Goal: Information Seeking & Learning: Learn about a topic

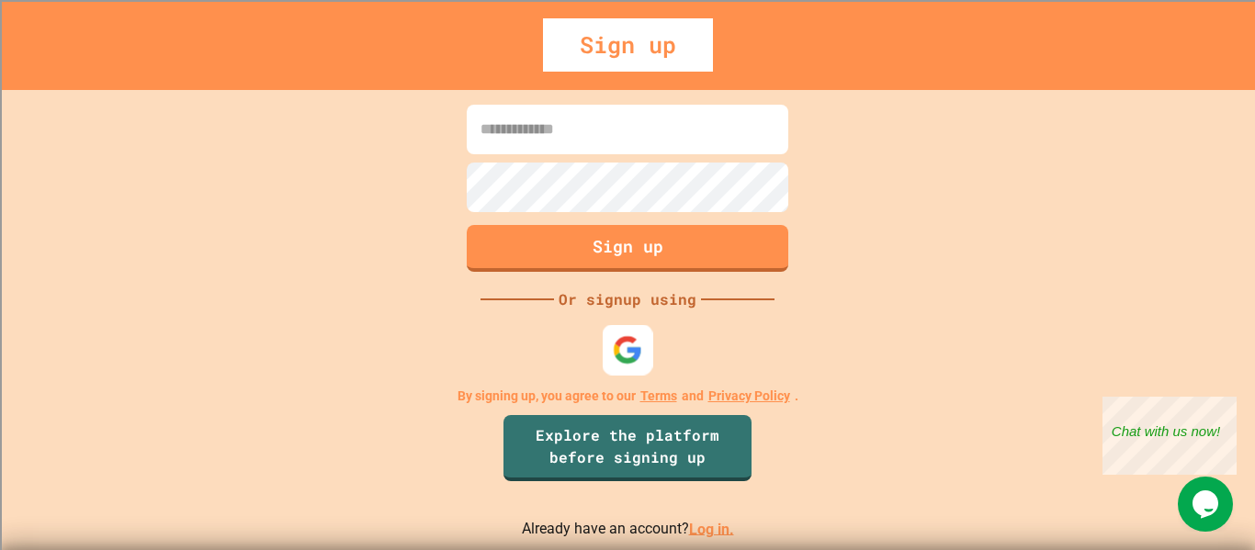
click at [618, 350] on img at bounding box center [628, 349] width 30 height 30
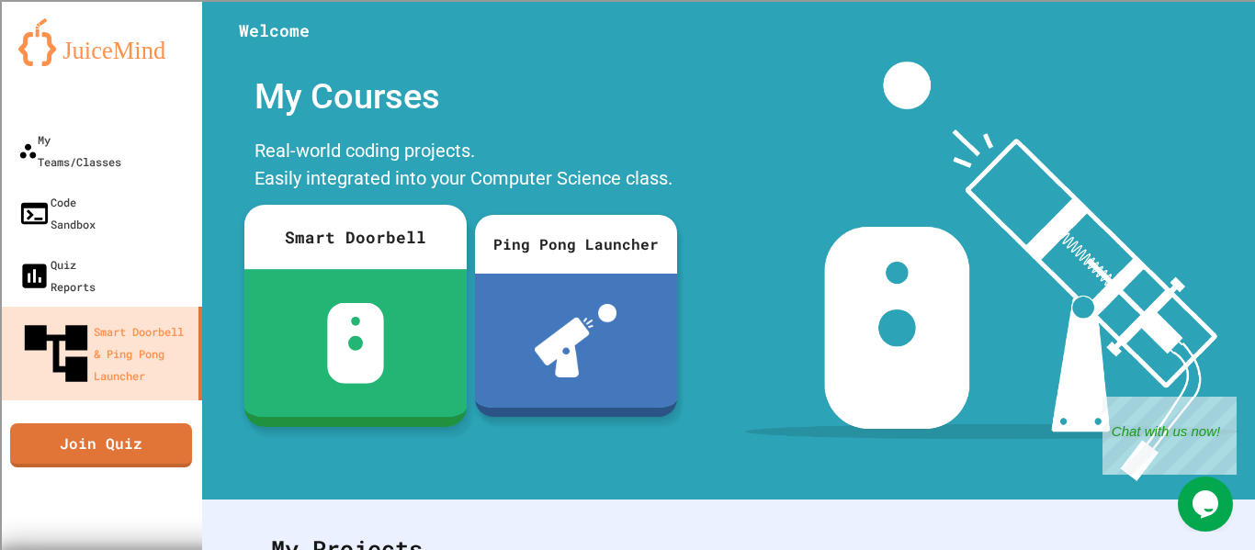
click at [355, 303] on img at bounding box center [355, 343] width 58 height 81
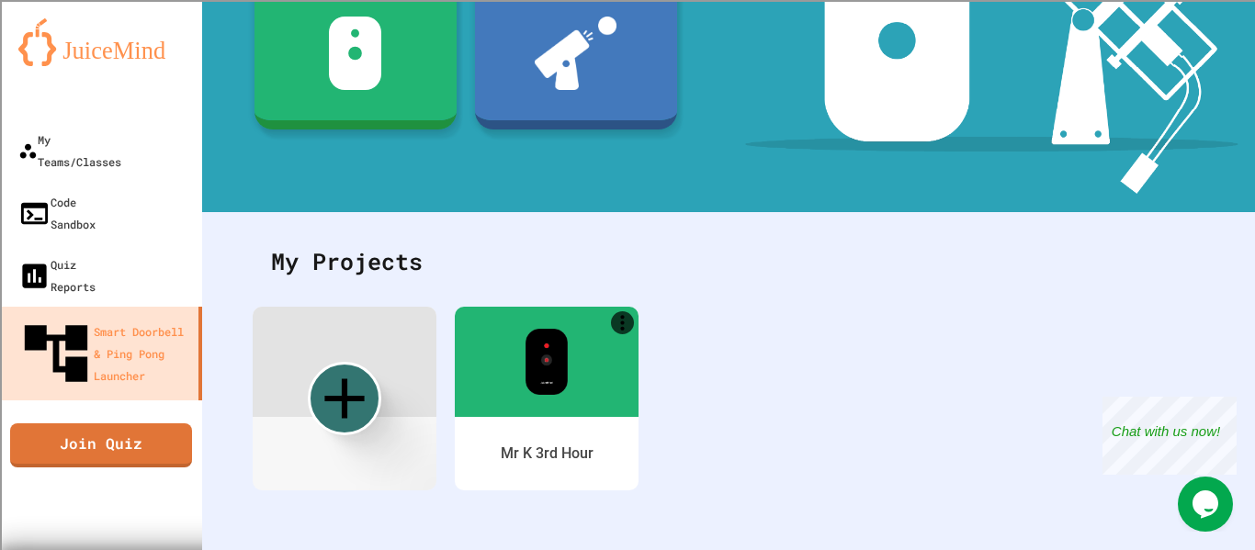
scroll to position [287, 0]
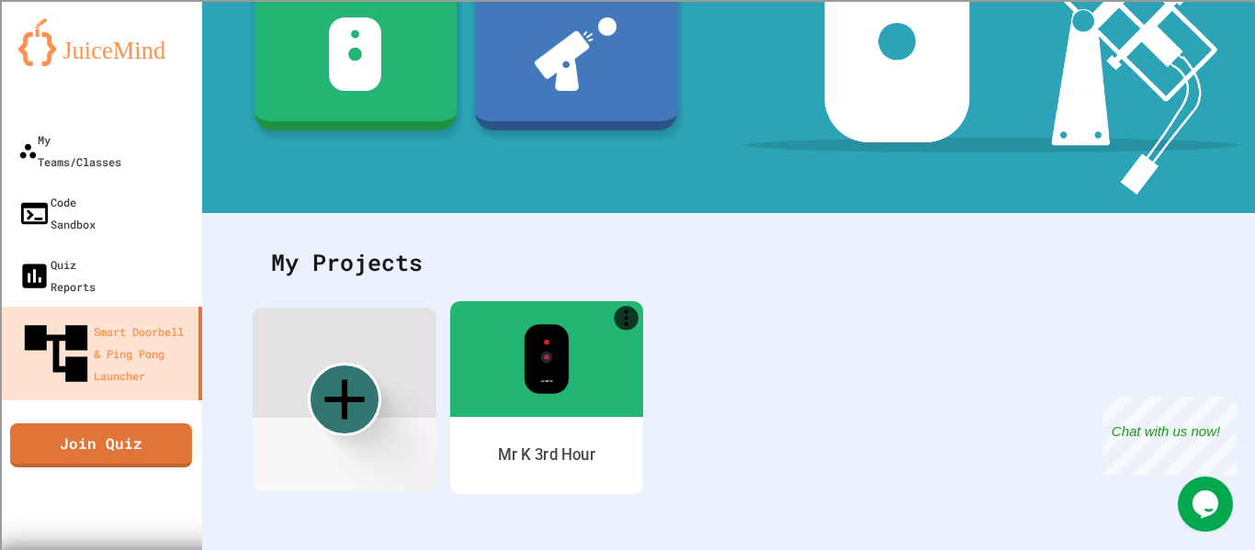
click at [587, 367] on div at bounding box center [546, 359] width 193 height 116
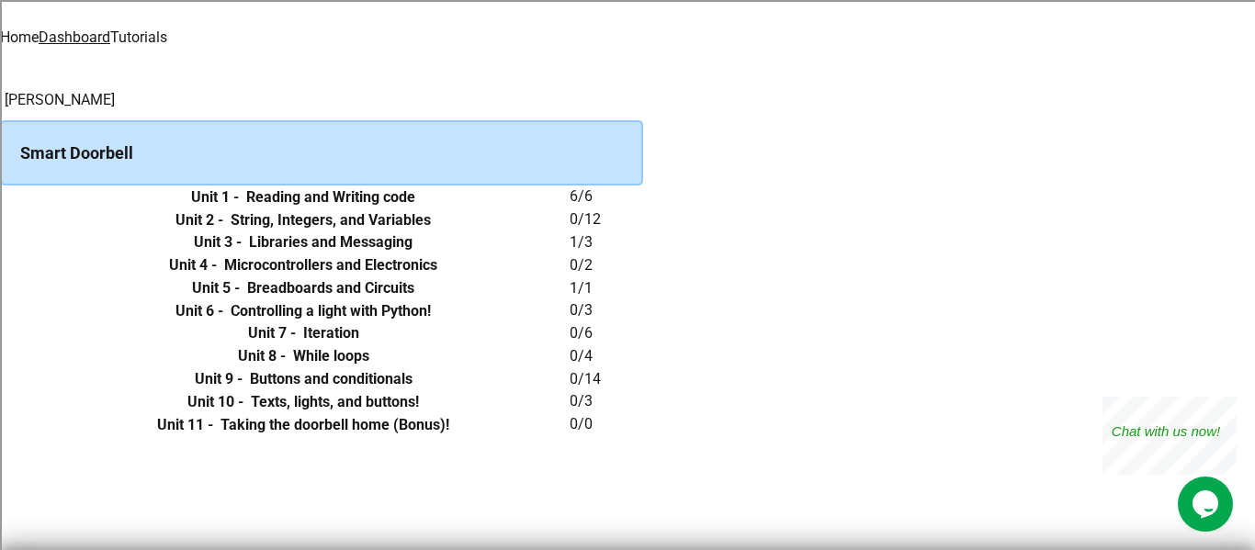
click at [431, 232] on h6 "String, Integers, and Variables" at bounding box center [331, 220] width 200 height 22
click at [167, 31] on link "Tutorials" at bounding box center [138, 36] width 57 height 17
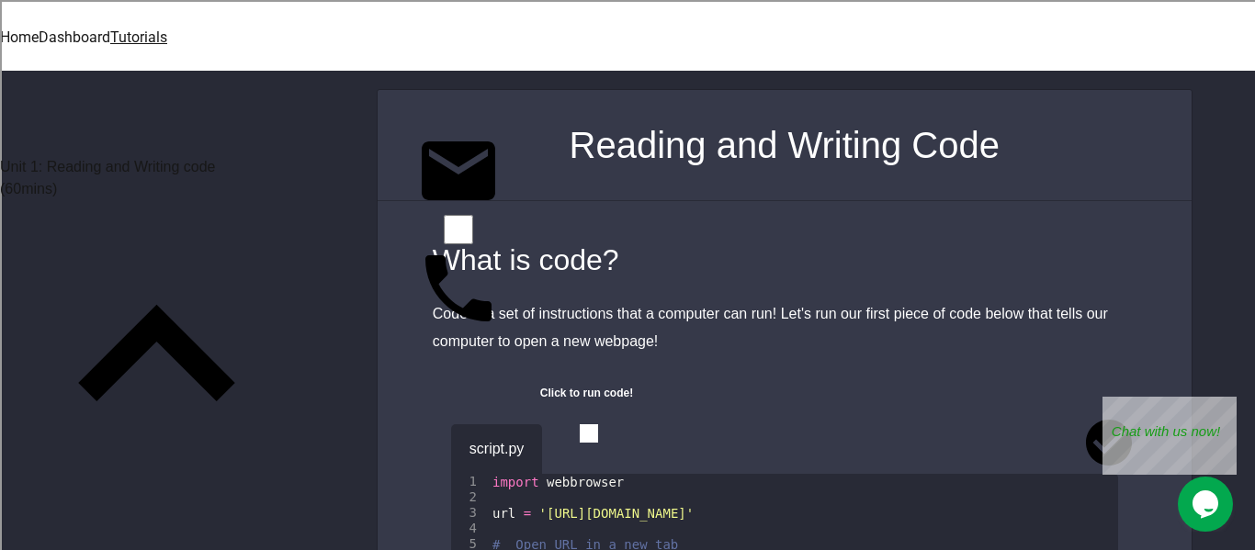
click at [292, 200] on icon at bounding box center [157, 357] width 314 height 314
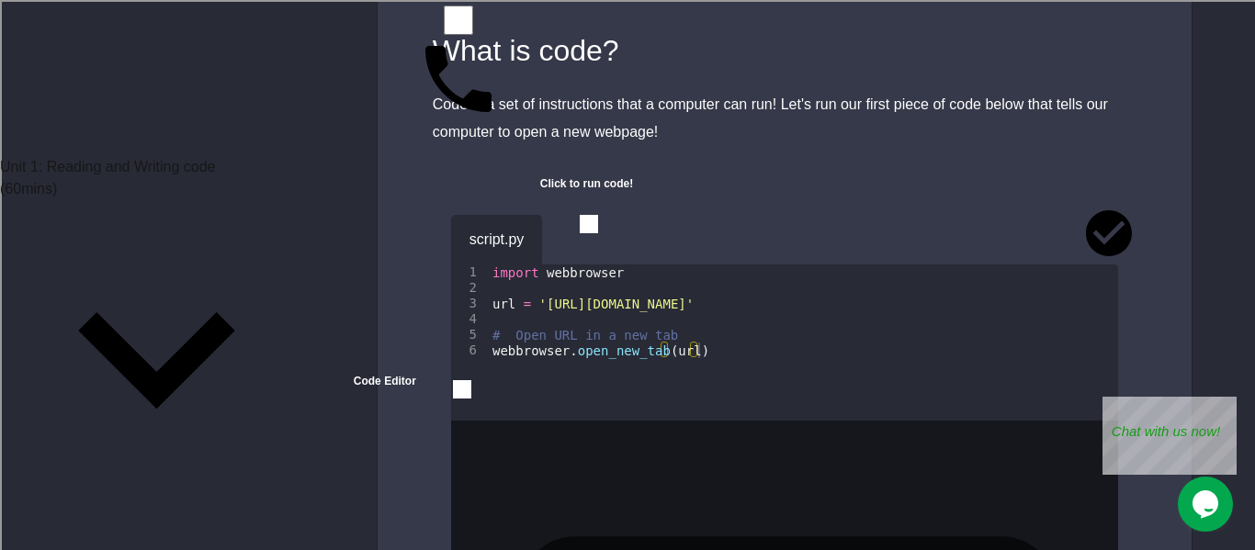
scroll to position [206, 0]
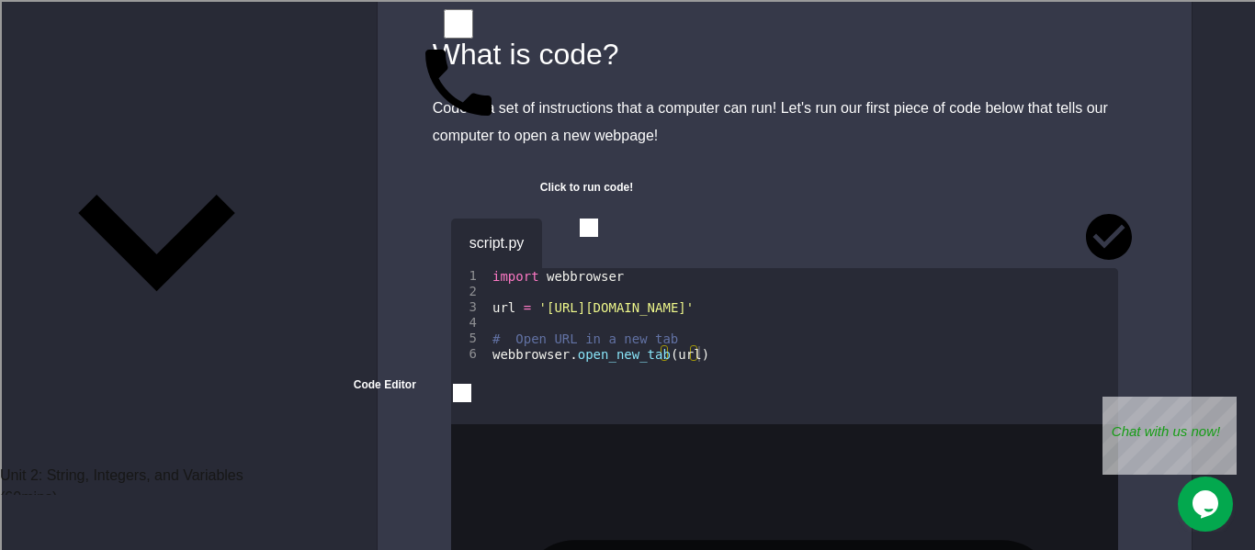
scroll to position [148, 0]
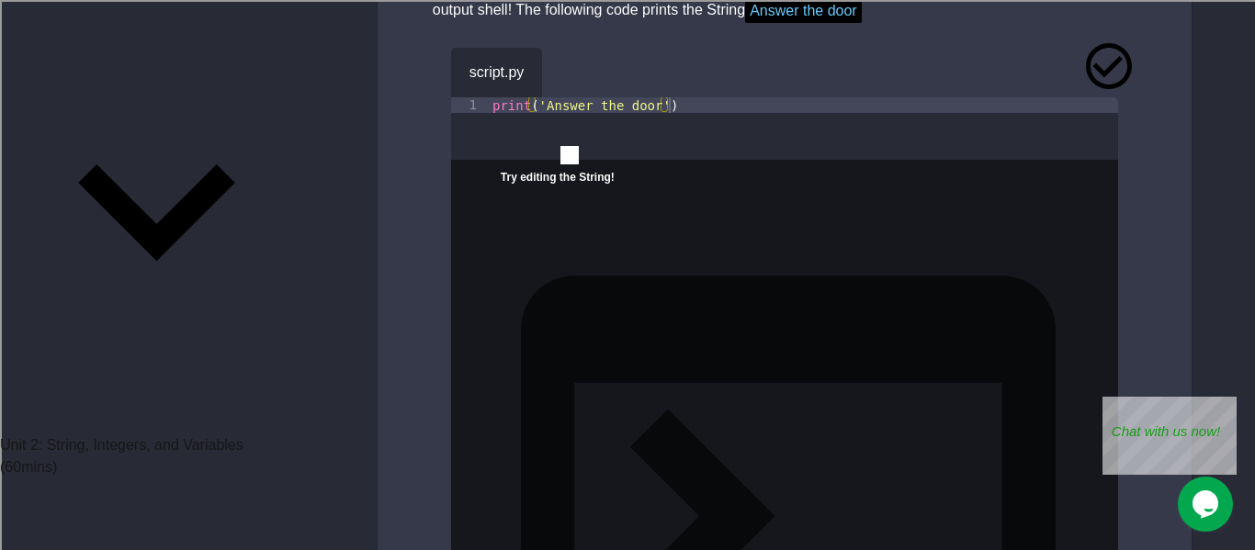
scroll to position [1497, 0]
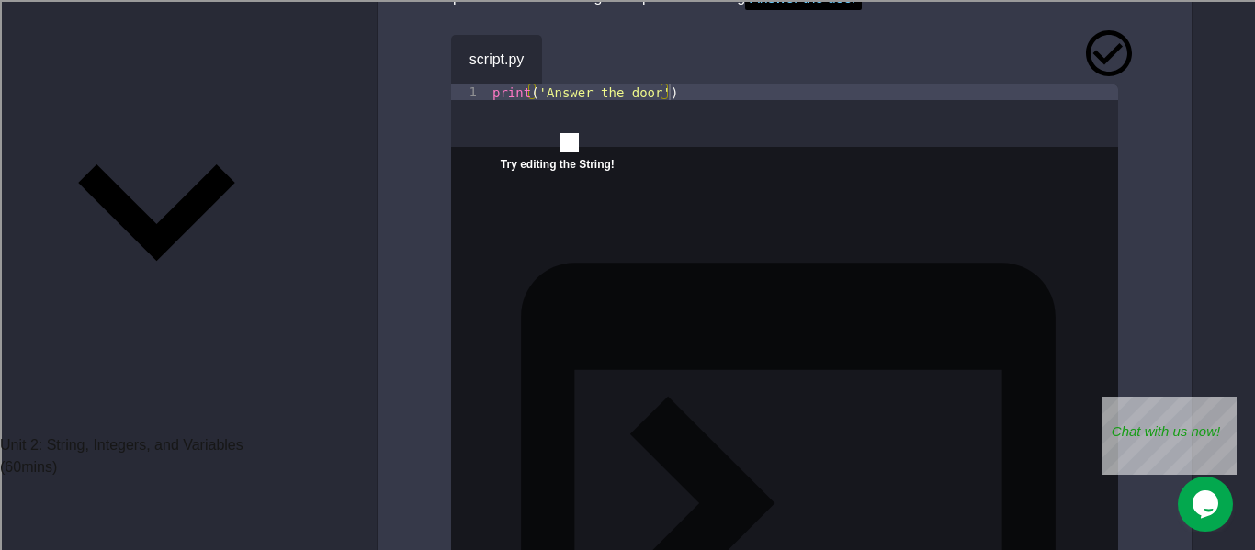
click at [501, 181] on icon "close" at bounding box center [501, 181] width 0 height 0
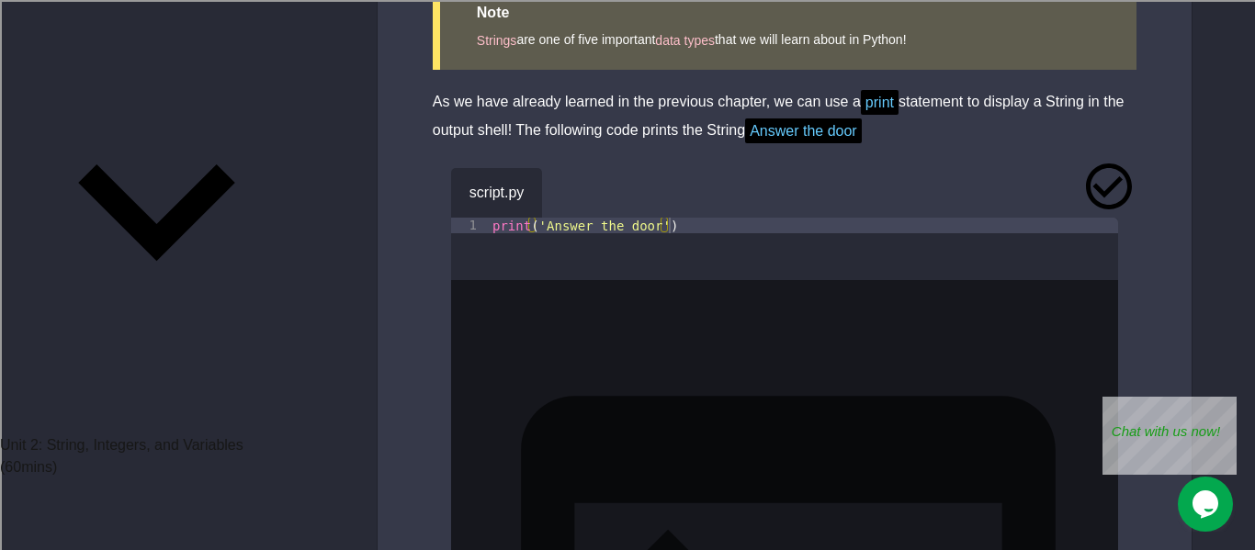
scroll to position [1361, 0]
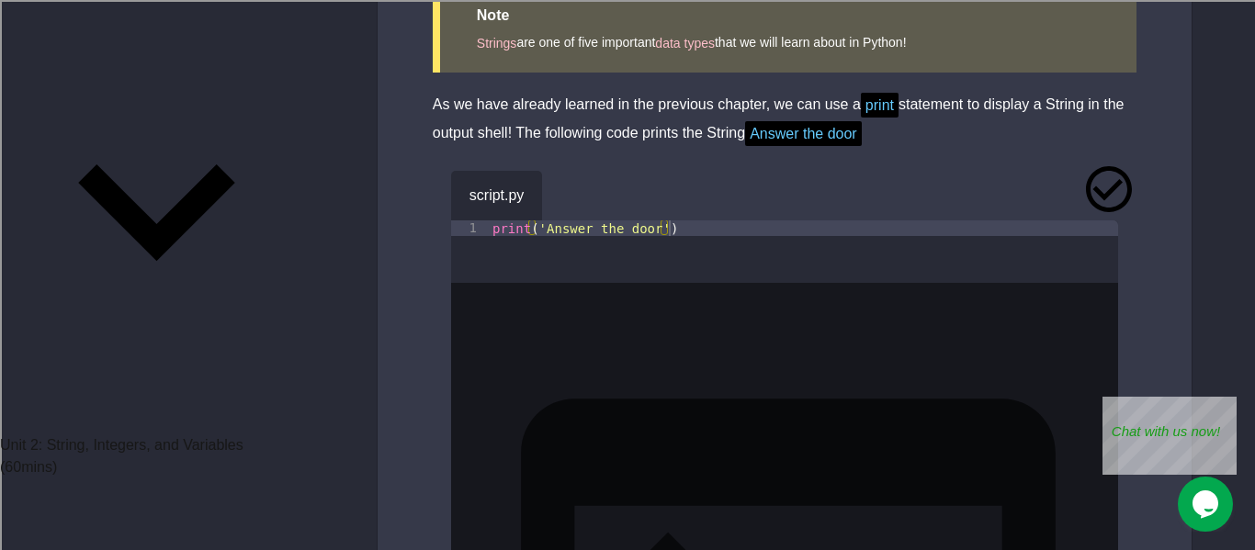
click at [570, 191] on icon "button" at bounding box center [570, 191] width 0 height 0
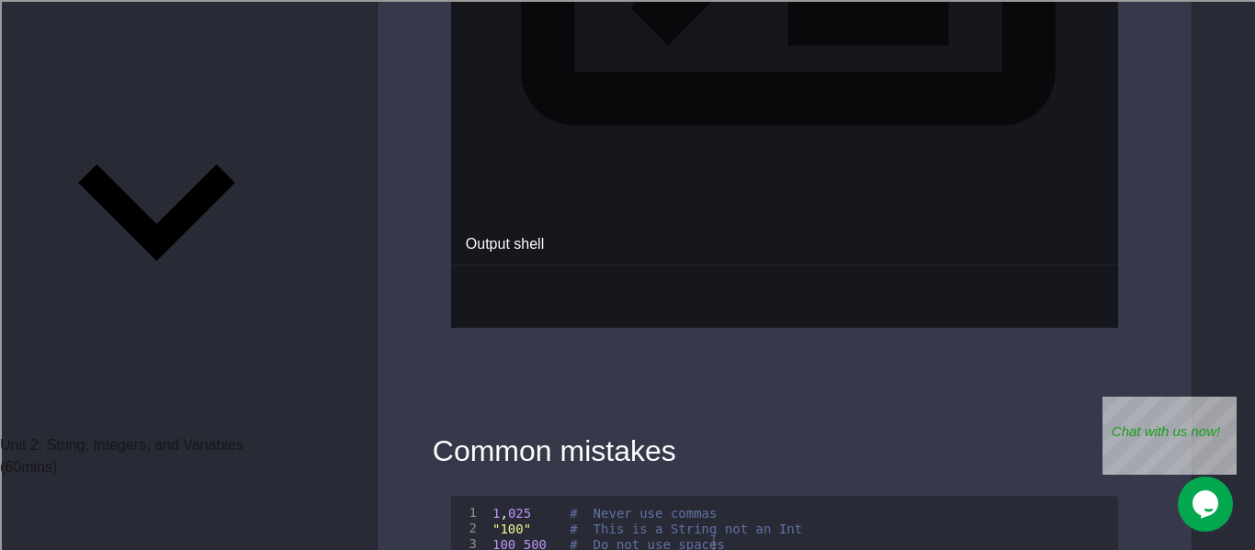
scroll to position [2268, 0]
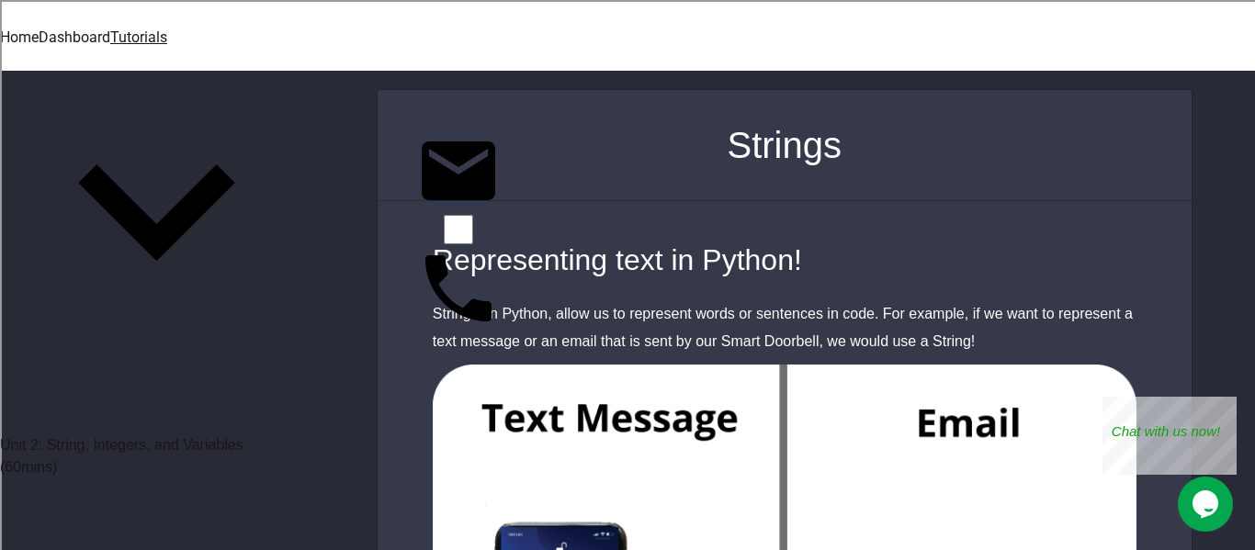
scroll to position [1497, 0]
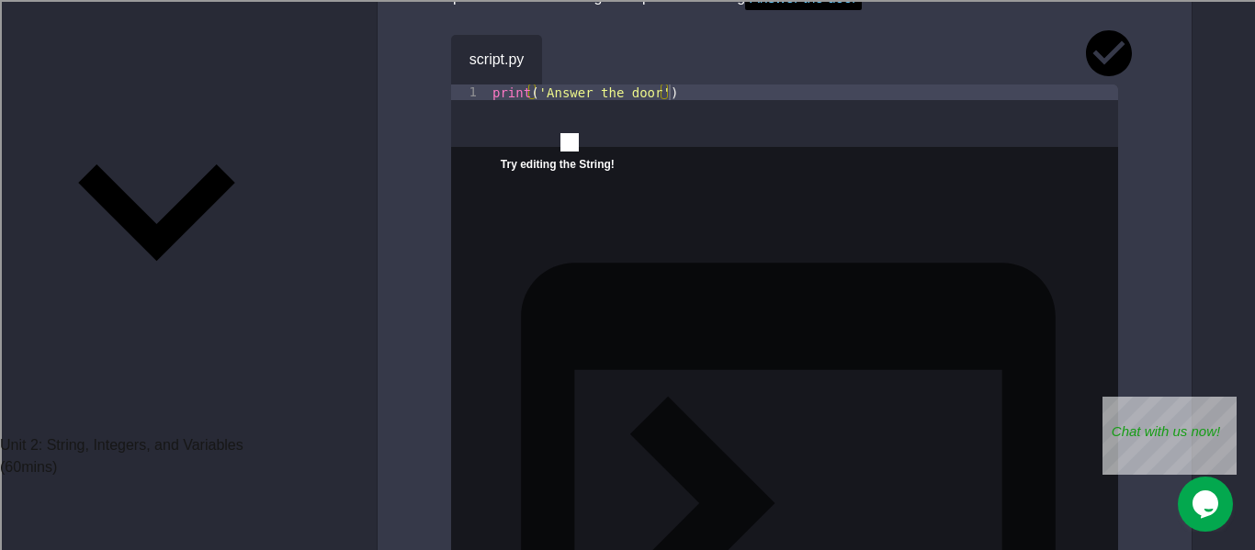
click at [501, 181] on icon "close" at bounding box center [501, 181] width 0 height 0
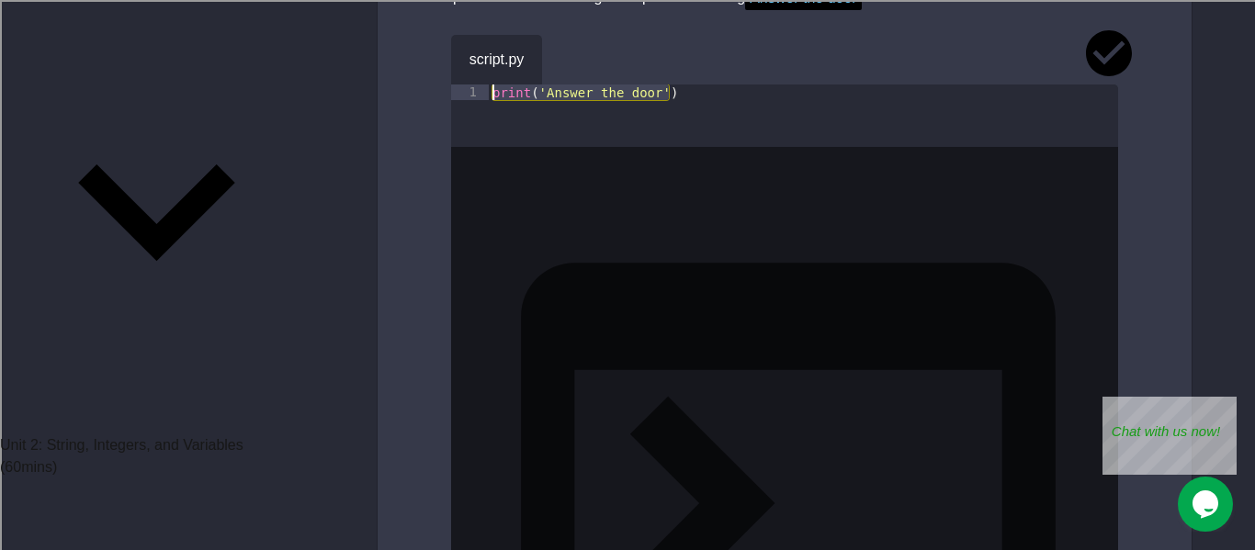
drag, startPoint x: 690, startPoint y: 88, endPoint x: 480, endPoint y: 81, distance: 209.6
click at [480, 85] on div "1 print ( 'Answer the door' ) XXXXXXXXXXXXXXXXXXXXXXXXXXXXXXXXXXXXXXXXXXXXXXXXX…" at bounding box center [784, 116] width 667 height 62
type textarea "**********"
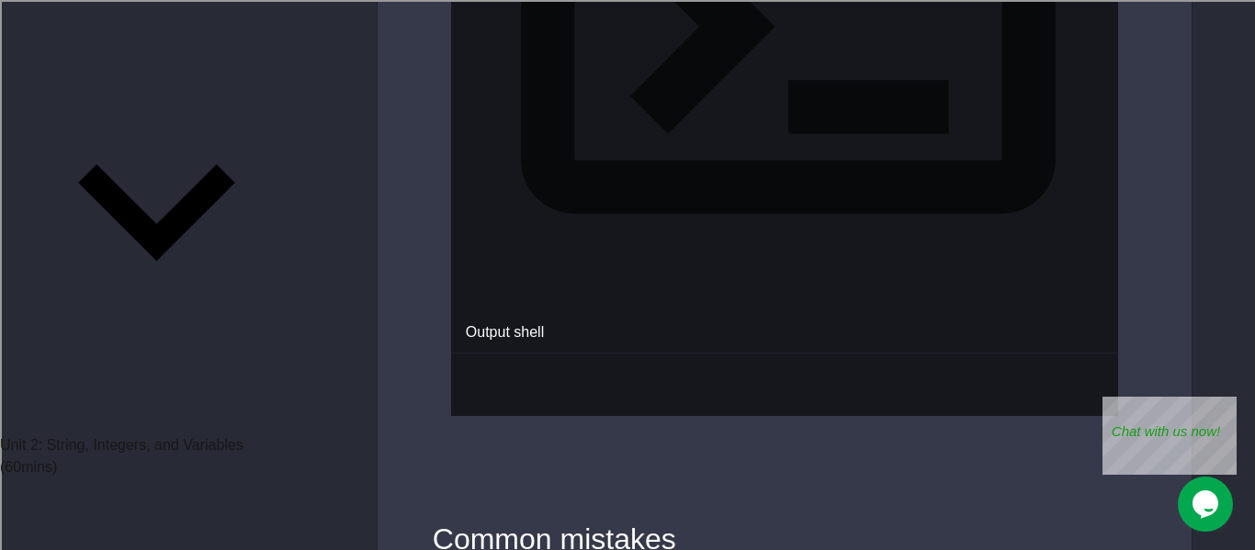
scroll to position [2173, 0]
paste textarea "**********"
drag, startPoint x: 654, startPoint y: 324, endPoint x: 548, endPoint y: 324, distance: 106.6
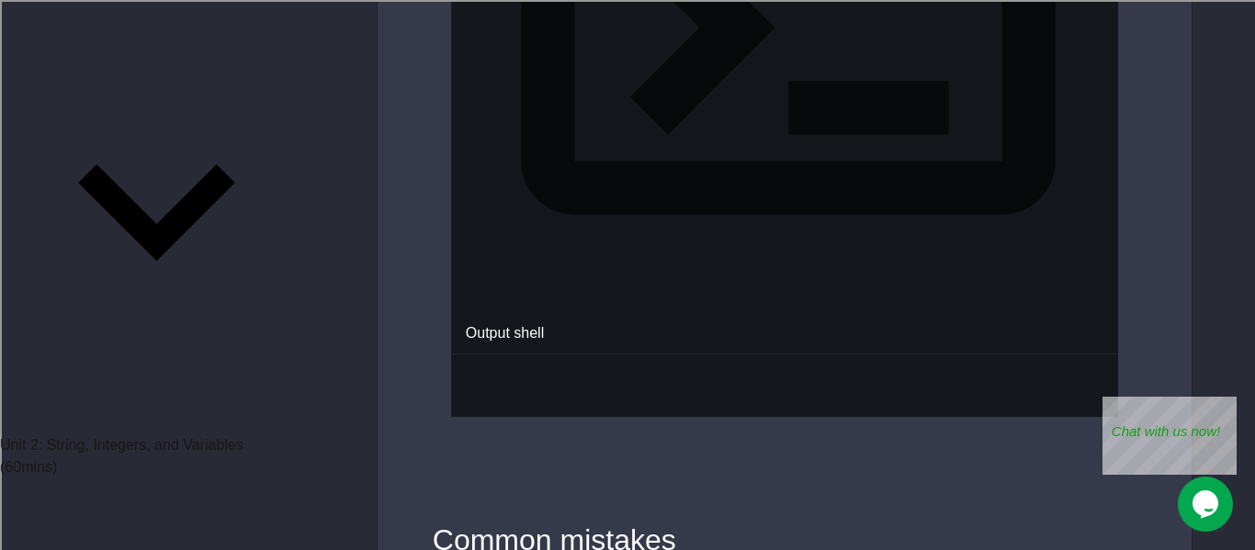
drag, startPoint x: 763, startPoint y: 199, endPoint x: 841, endPoint y: 203, distance: 77.3
copy span "7459254932"
drag, startPoint x: 656, startPoint y: 324, endPoint x: 546, endPoint y: 321, distance: 110.3
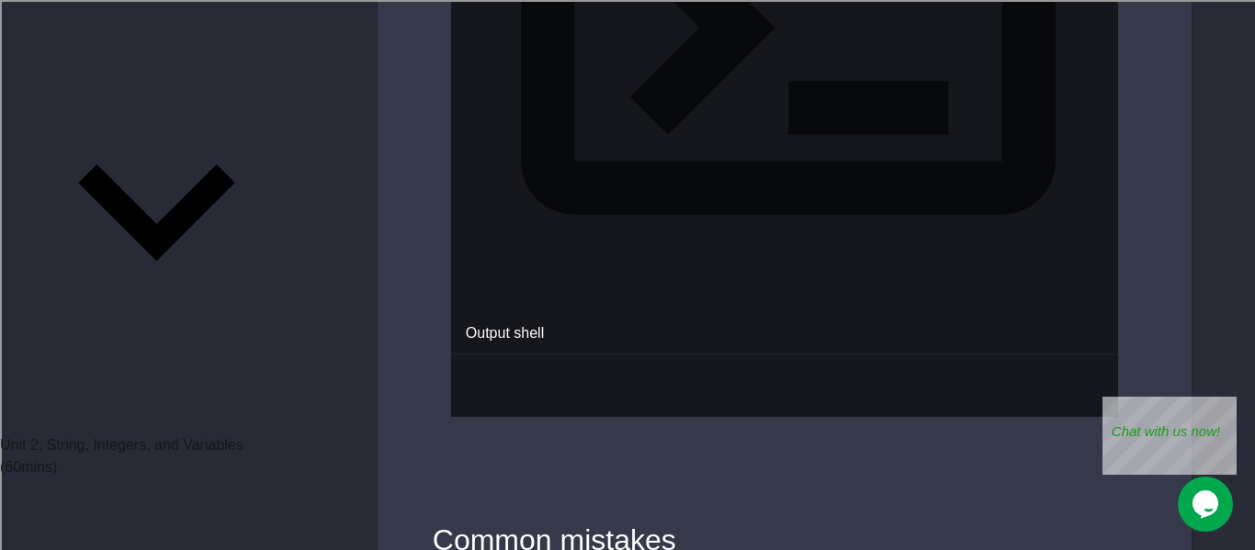
paste textarea "Cursor at row 1"
type textarea "**********"
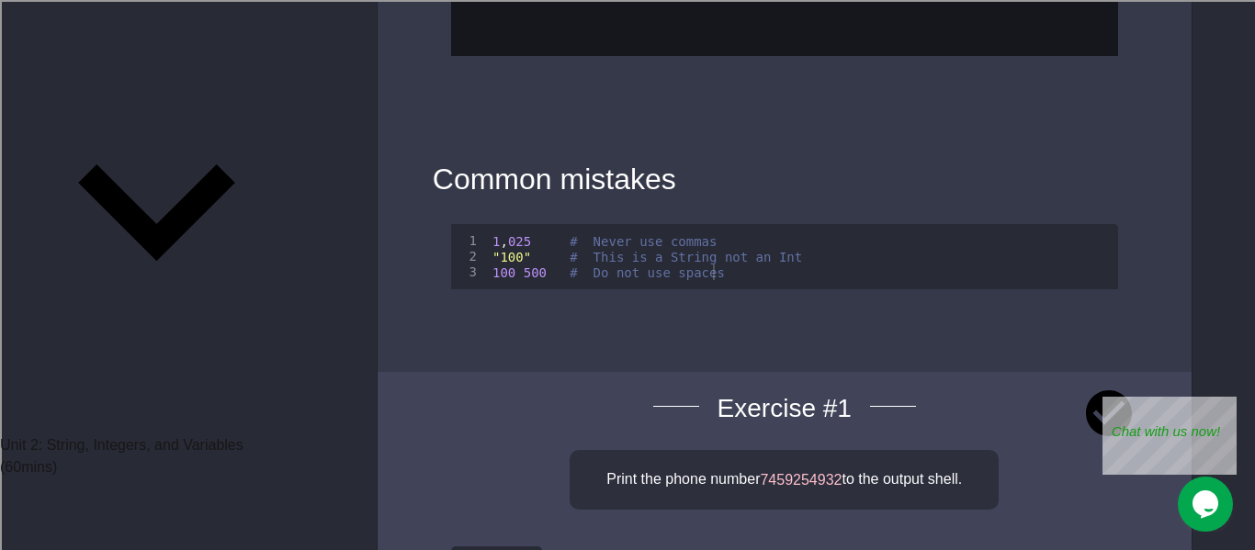
scroll to position [2545, 0]
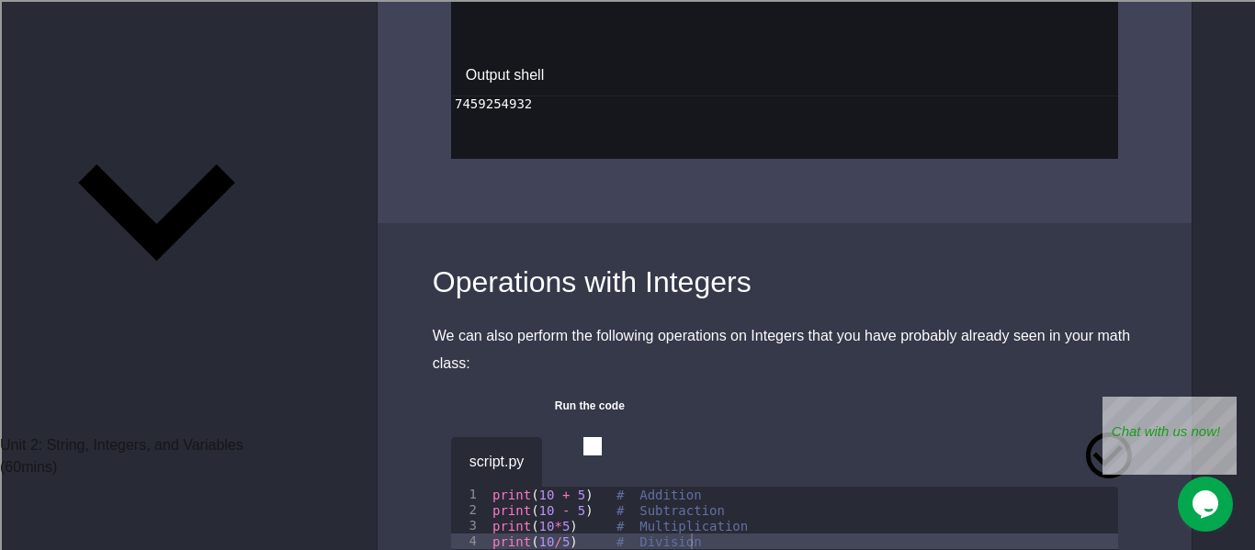
scroll to position [3776, 0]
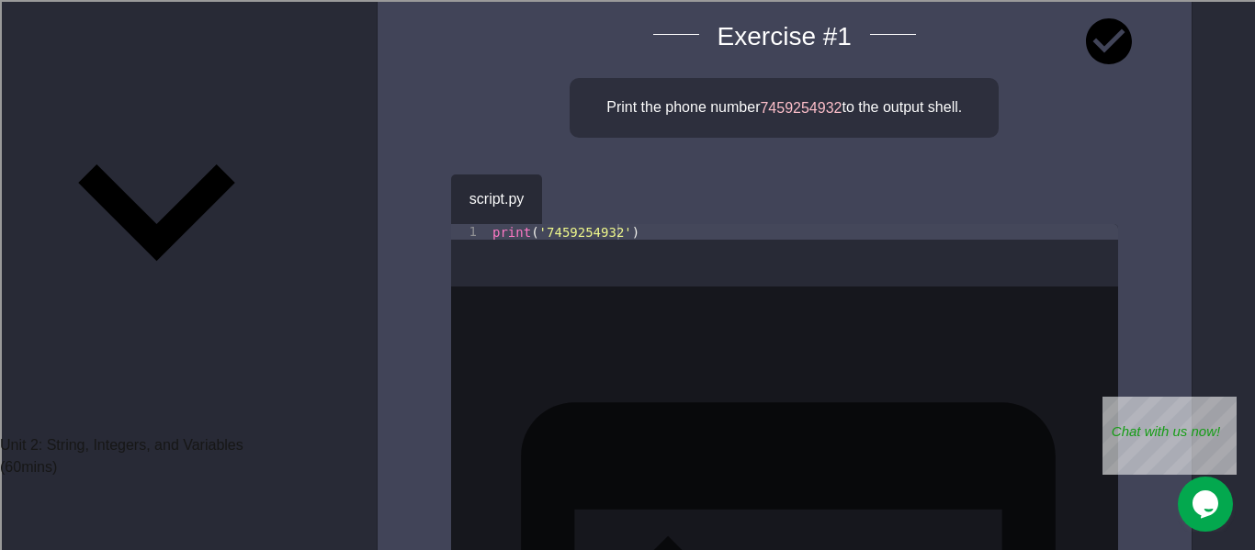
scroll to position [2904, 0]
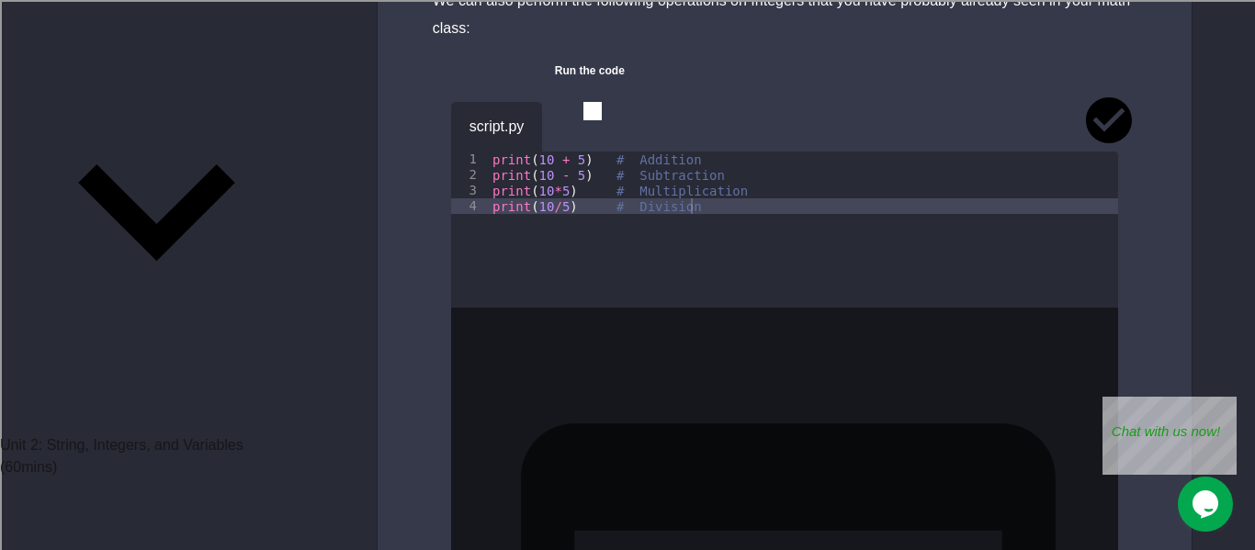
scroll to position [4087, 0]
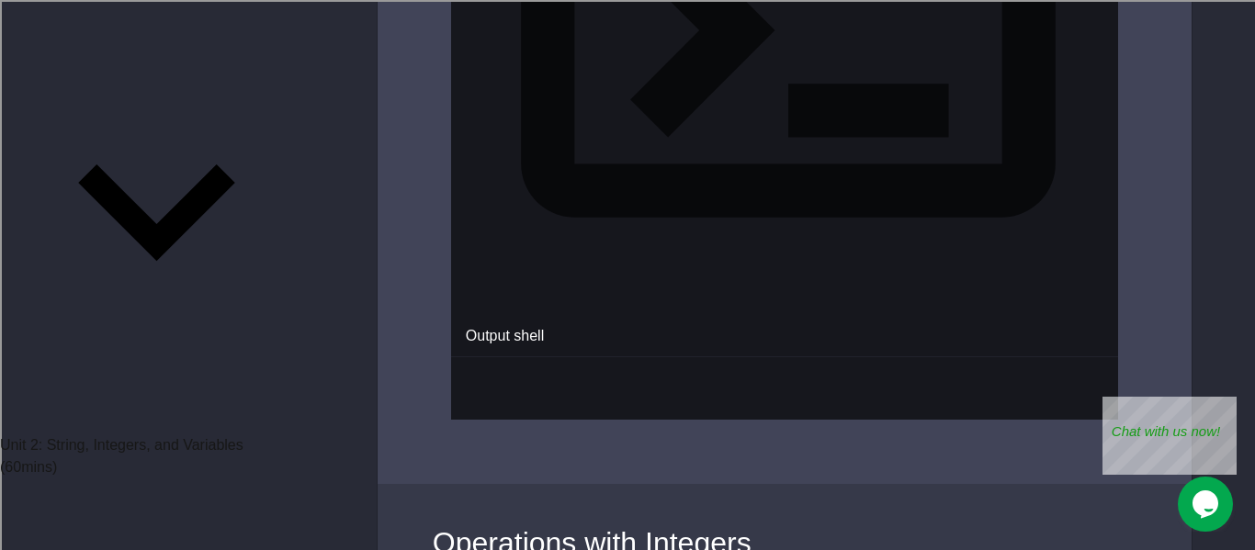
scroll to position [3519, 0]
drag, startPoint x: 561, startPoint y: 86, endPoint x: 856, endPoint y: 123, distance: 297.2
copy div "Calculate and print the area of a square with a length and width of 5 feet."
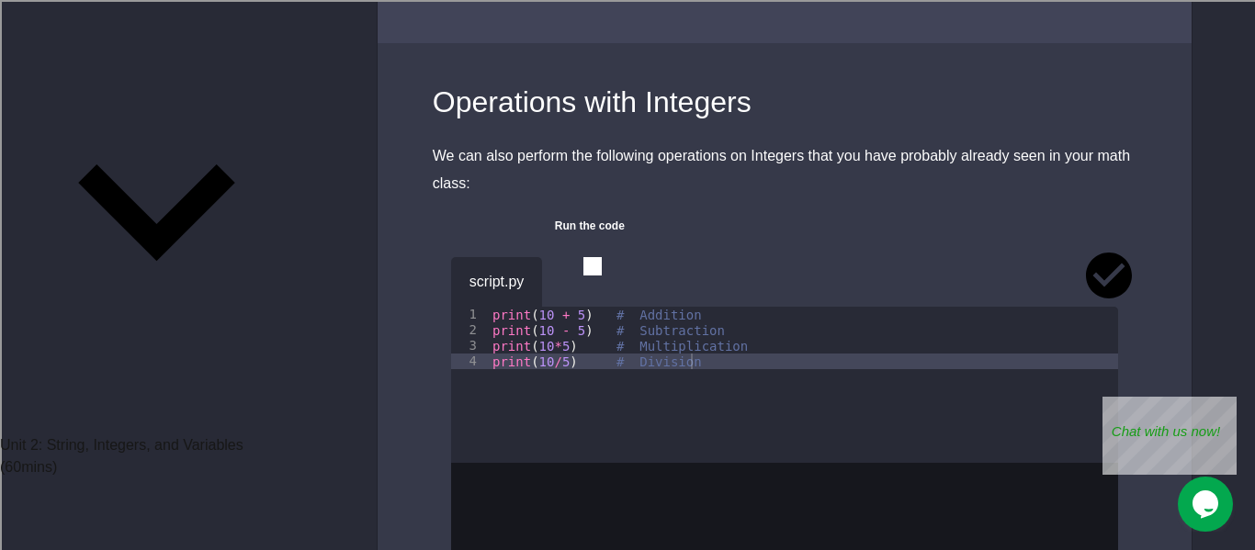
scroll to position [3960, 0]
paste textarea "**********"
type textarea "**********"
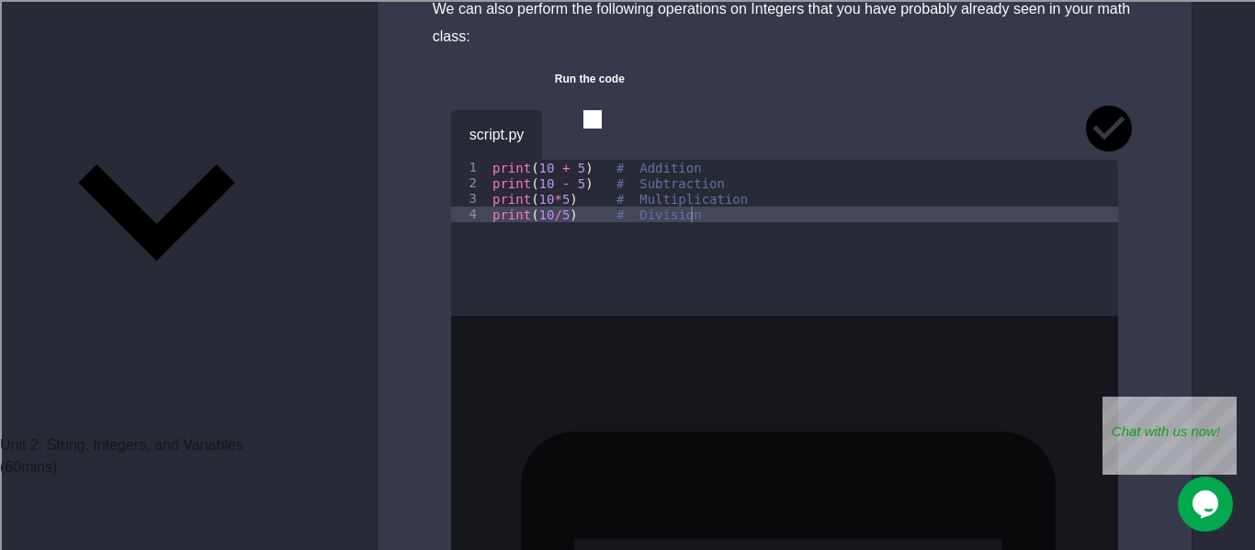
scroll to position [4115, 0]
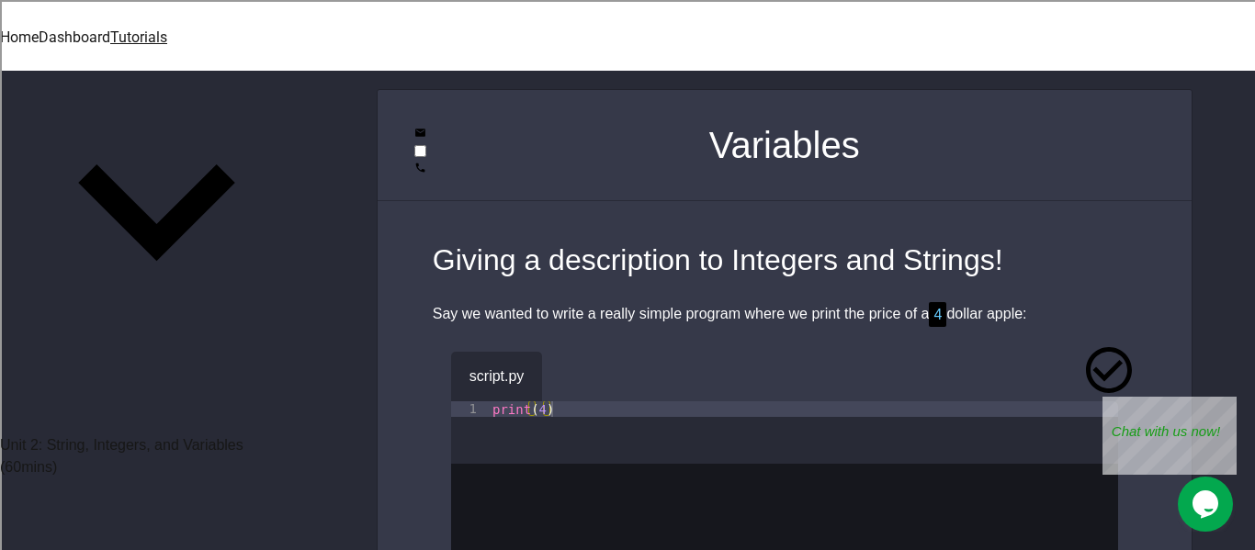
scroll to position [94, 0]
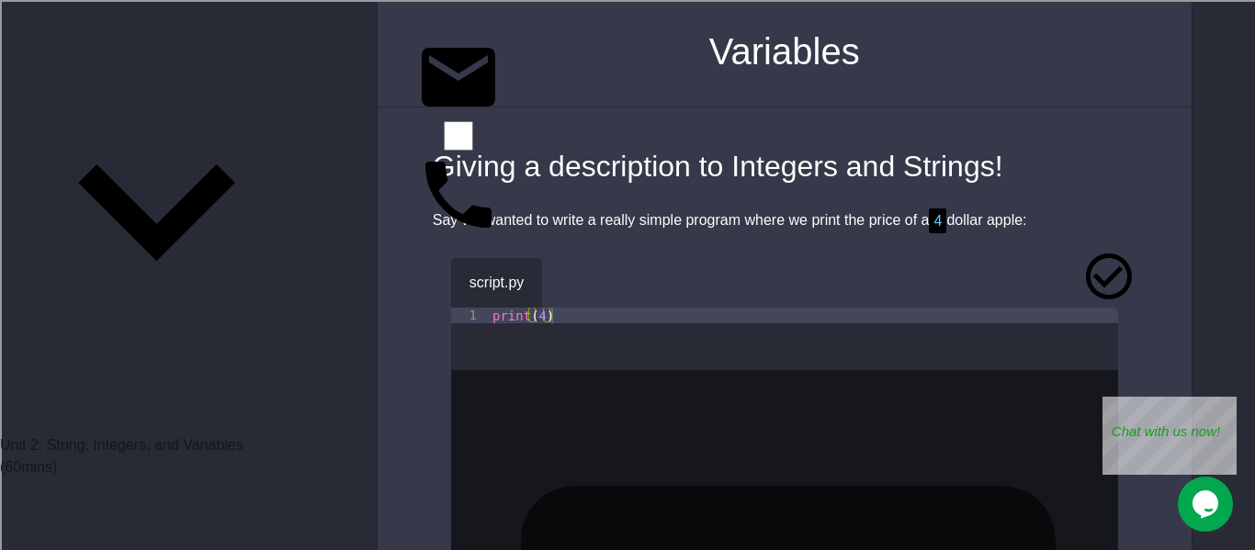
click at [605, 266] on div "script.py" at bounding box center [784, 283] width 667 height 50
click at [570, 278] on icon "button" at bounding box center [570, 278] width 0 height 0
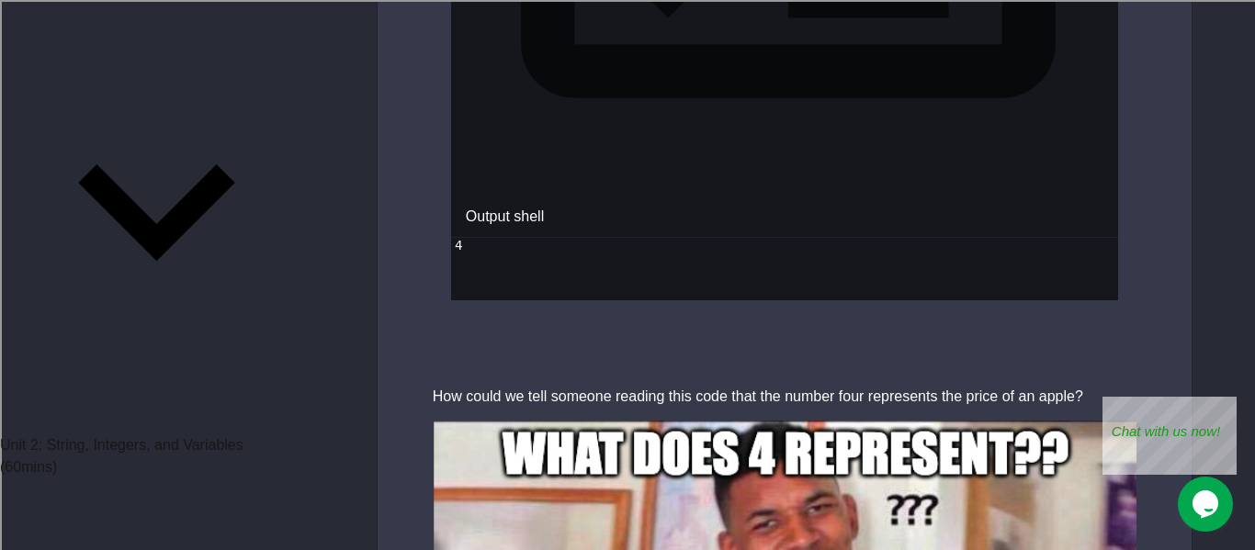
scroll to position [962, 0]
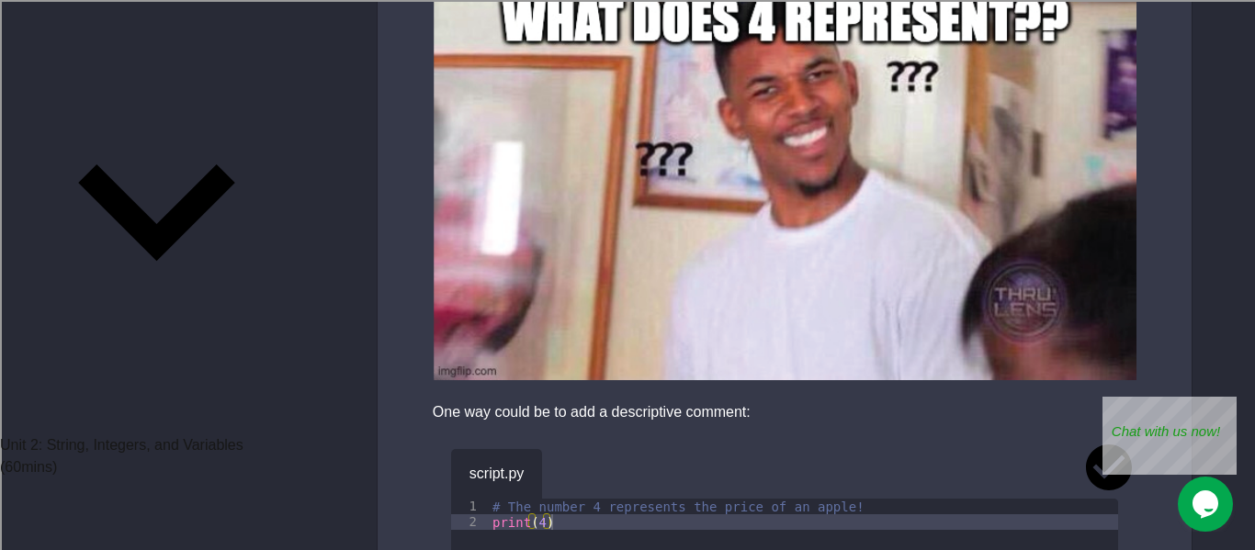
scroll to position [1350, 0]
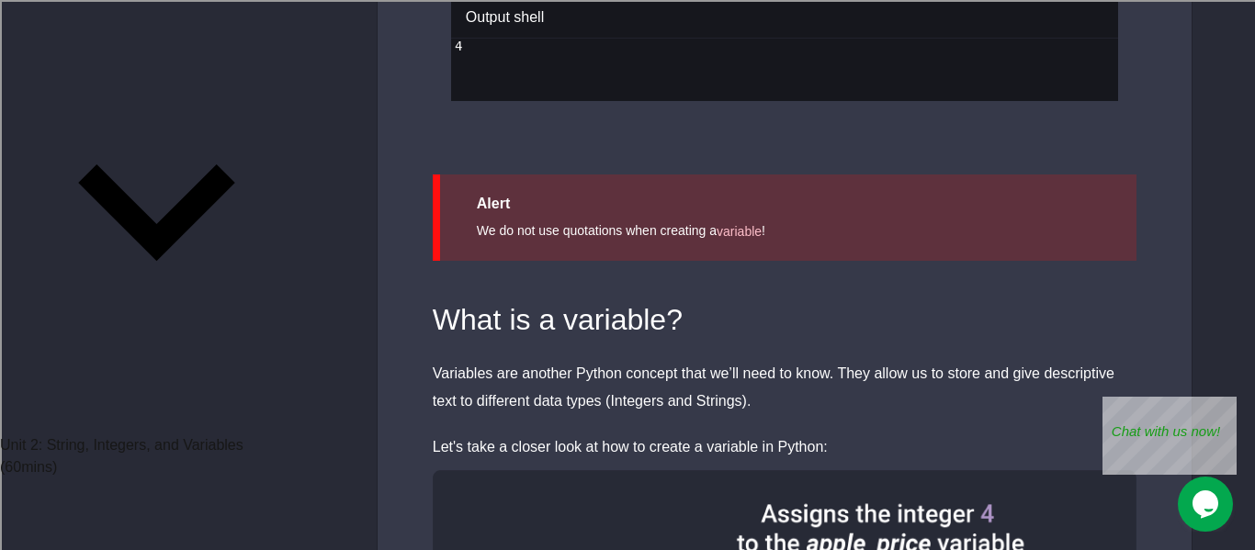
scroll to position [3602, 0]
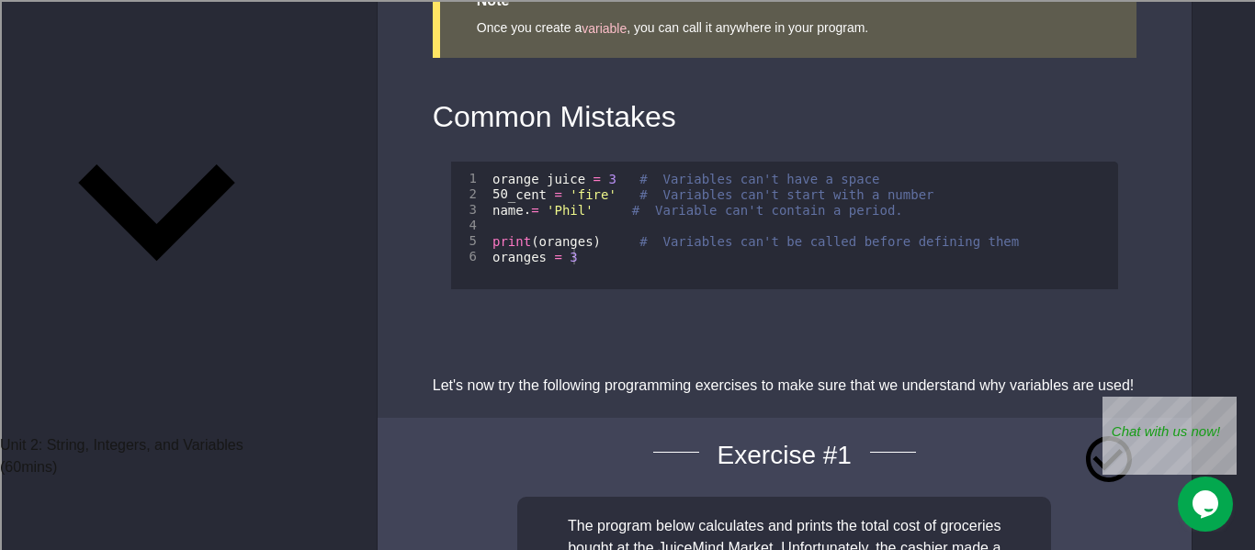
scroll to position [4495, 0]
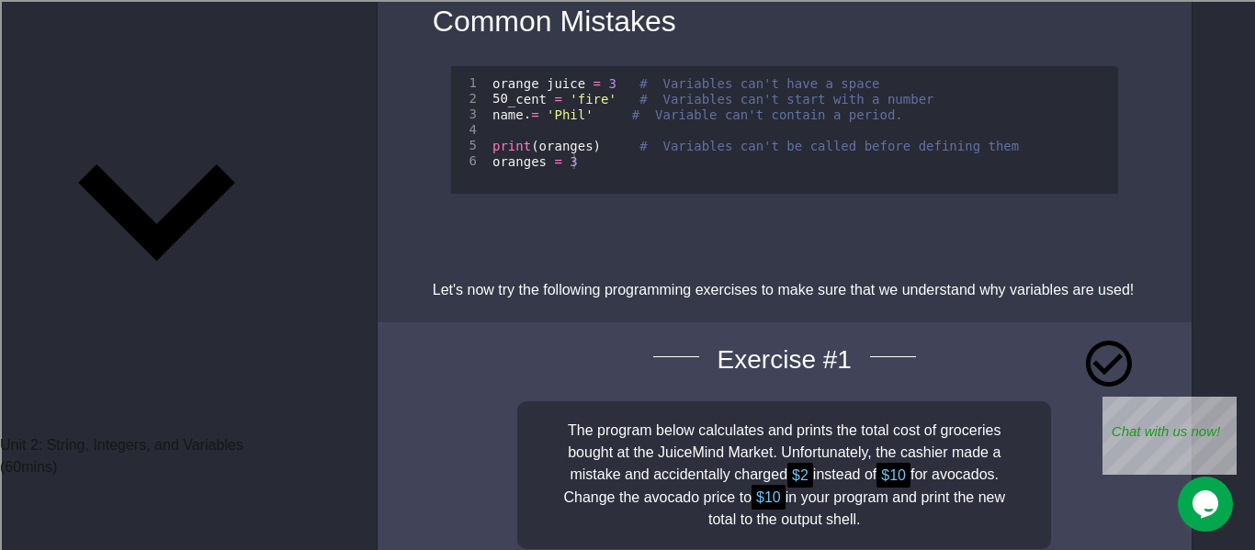
scroll to position [4579, 0]
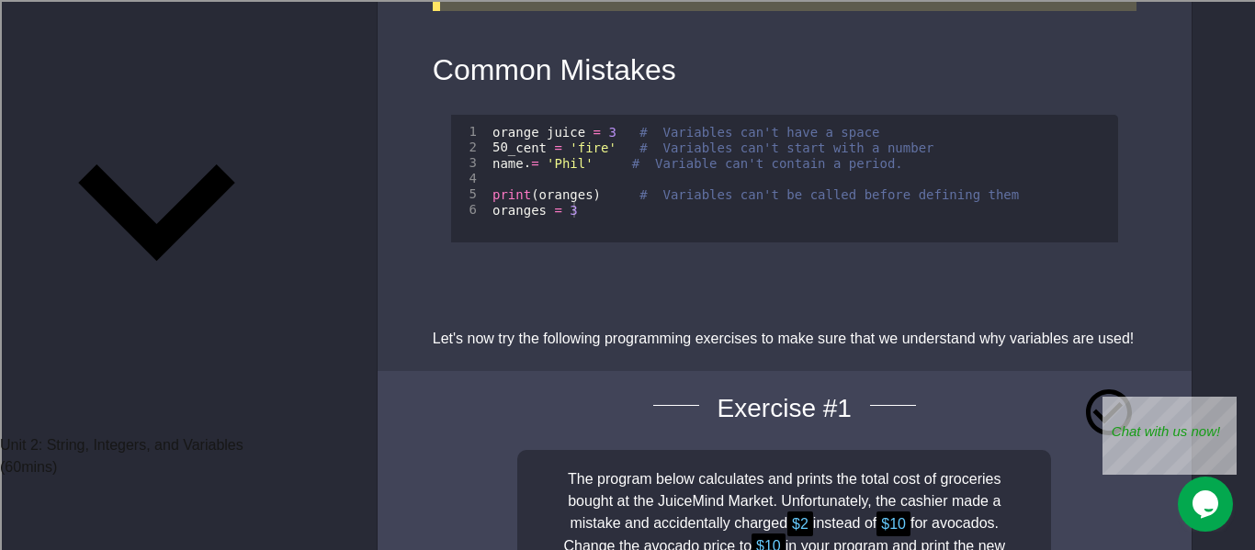
scroll to position [4528, 0]
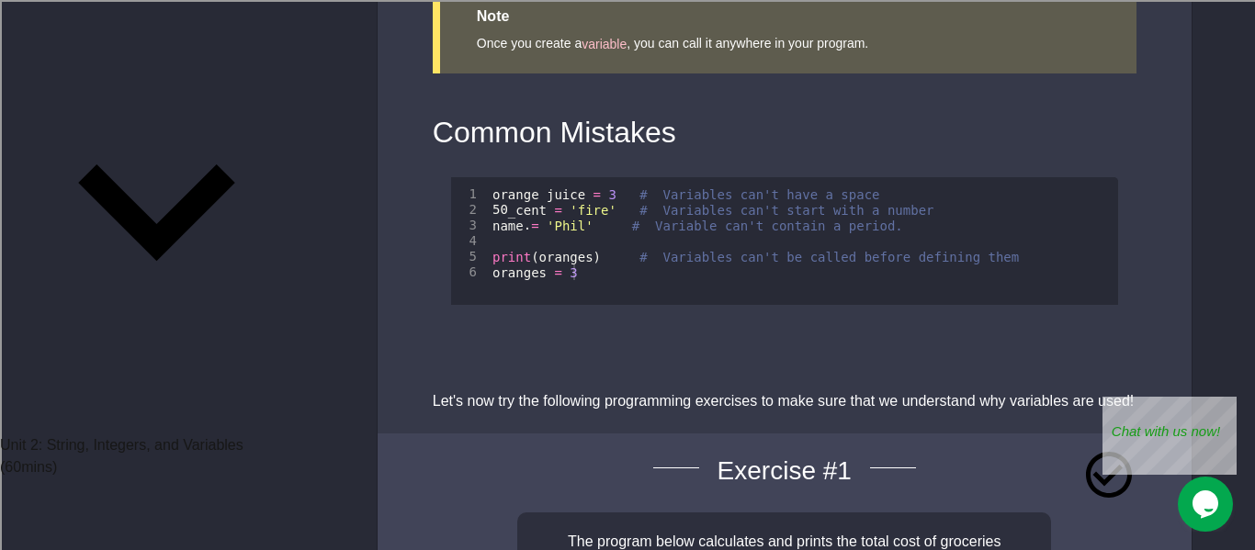
scroll to position [4456, 0]
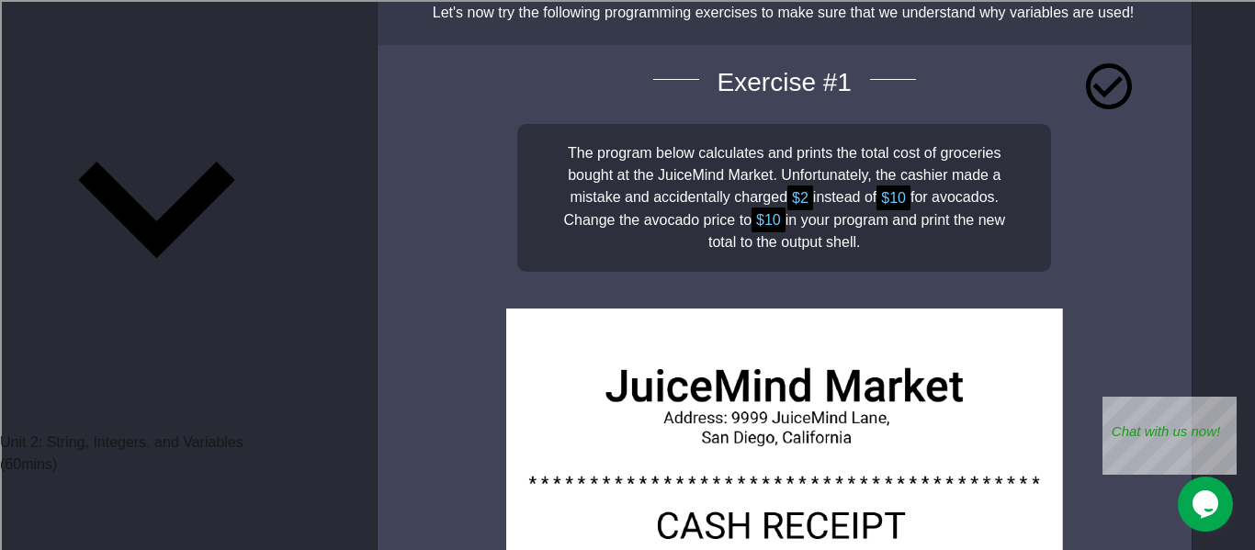
scroll to position [148, 0]
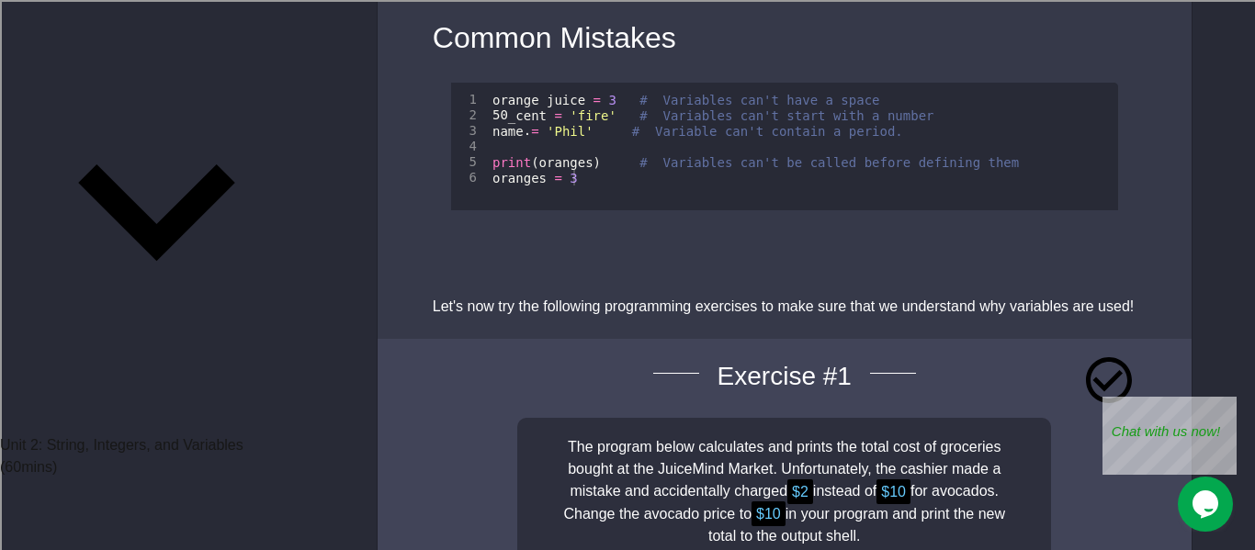
type textarea "**********"
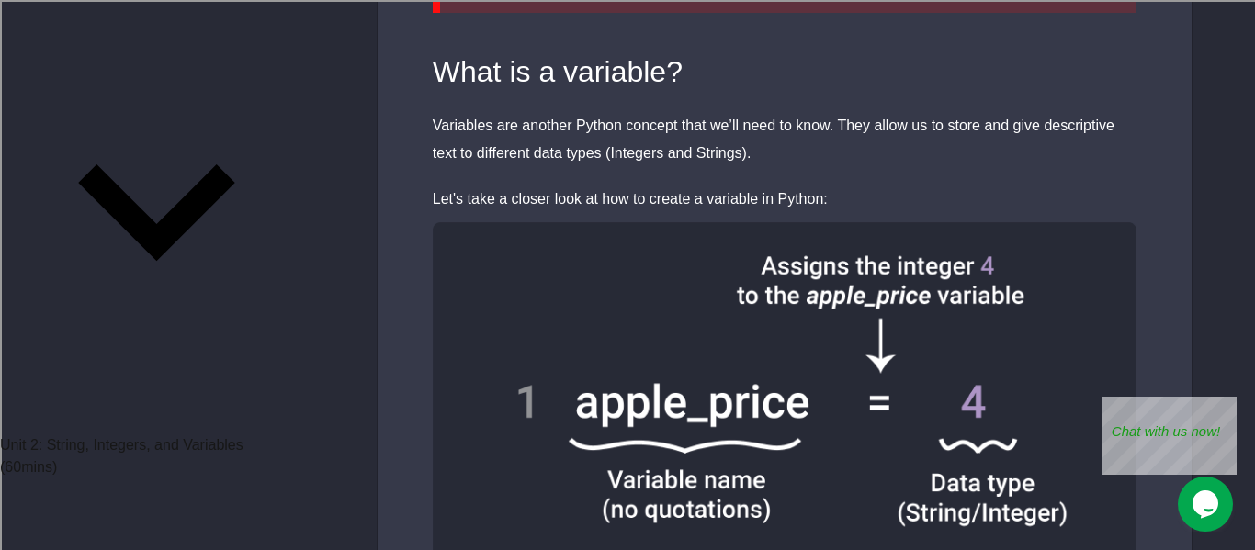
scroll to position [3814, 0]
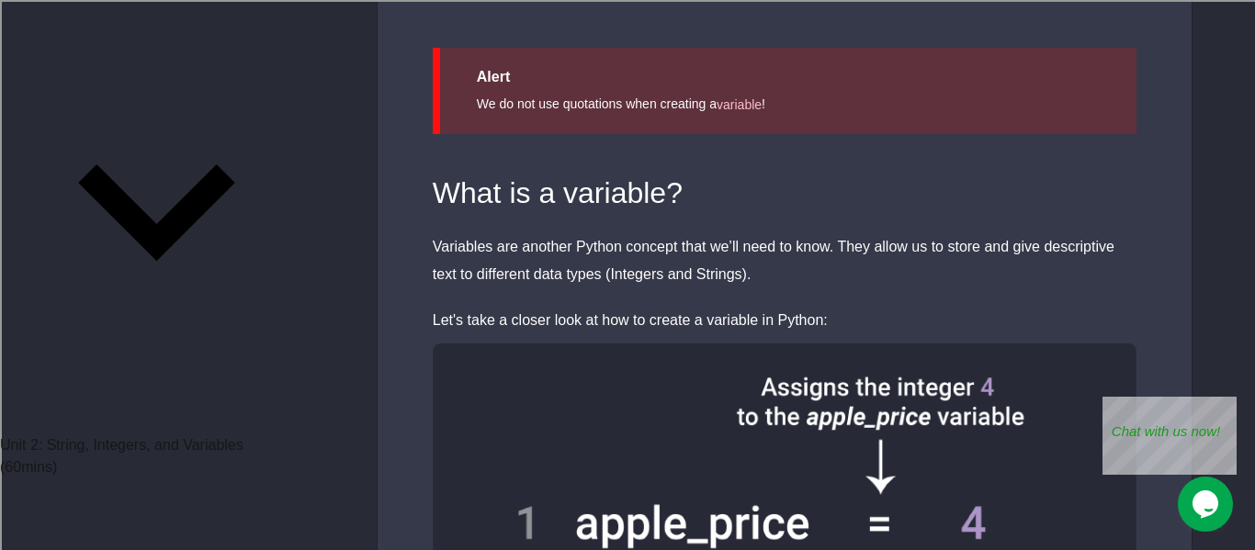
scroll to position [3721, 0]
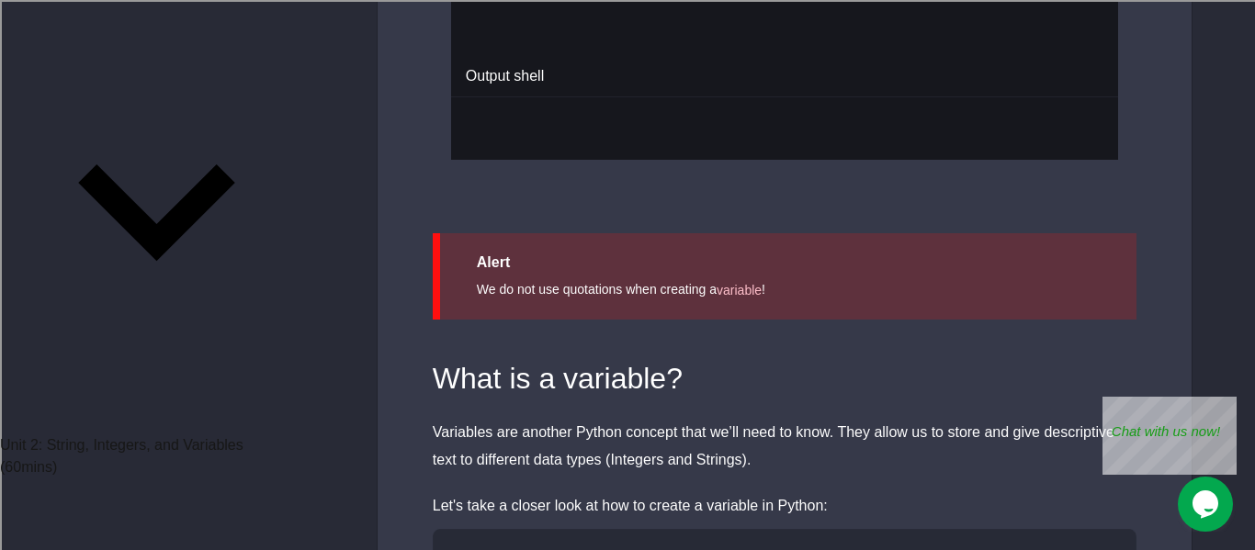
scroll to position [3538, 0]
type textarea "**********"
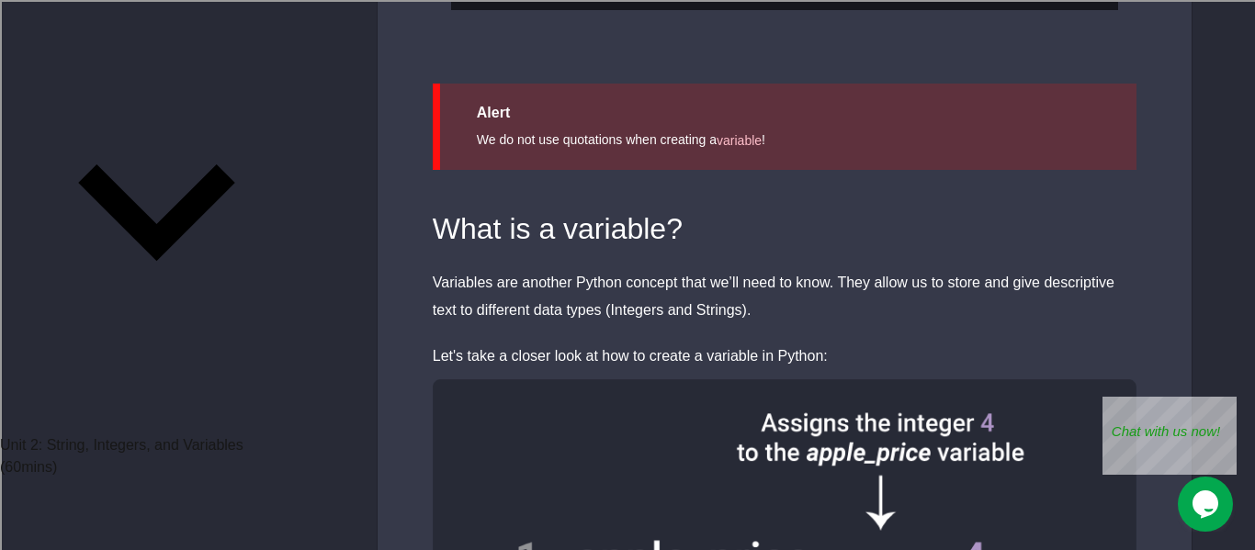
scroll to position [3691, 0]
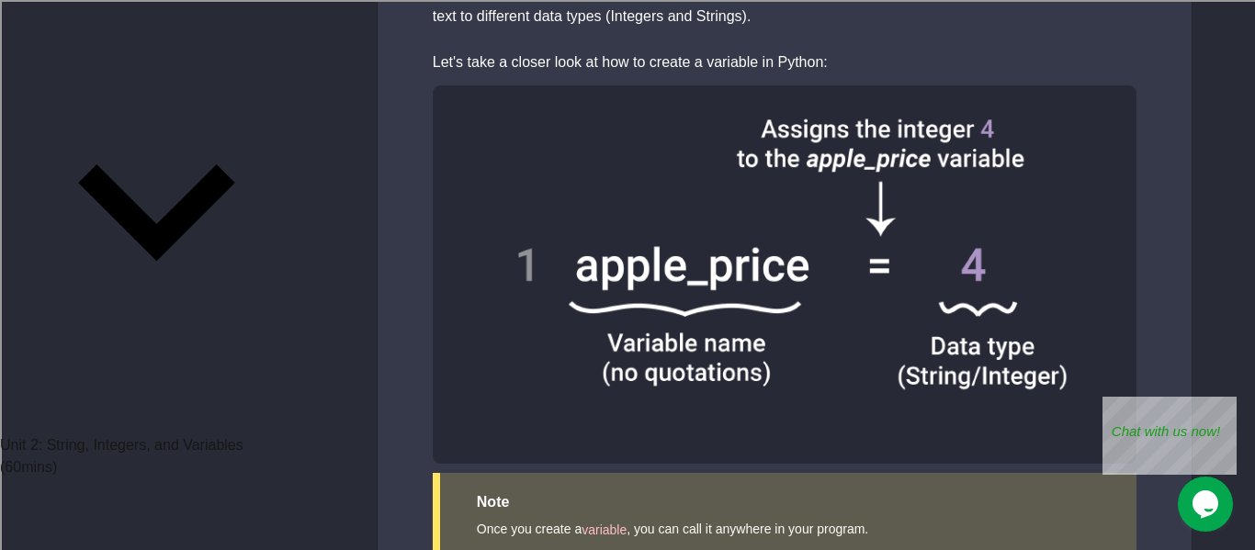
scroll to position [3987, 0]
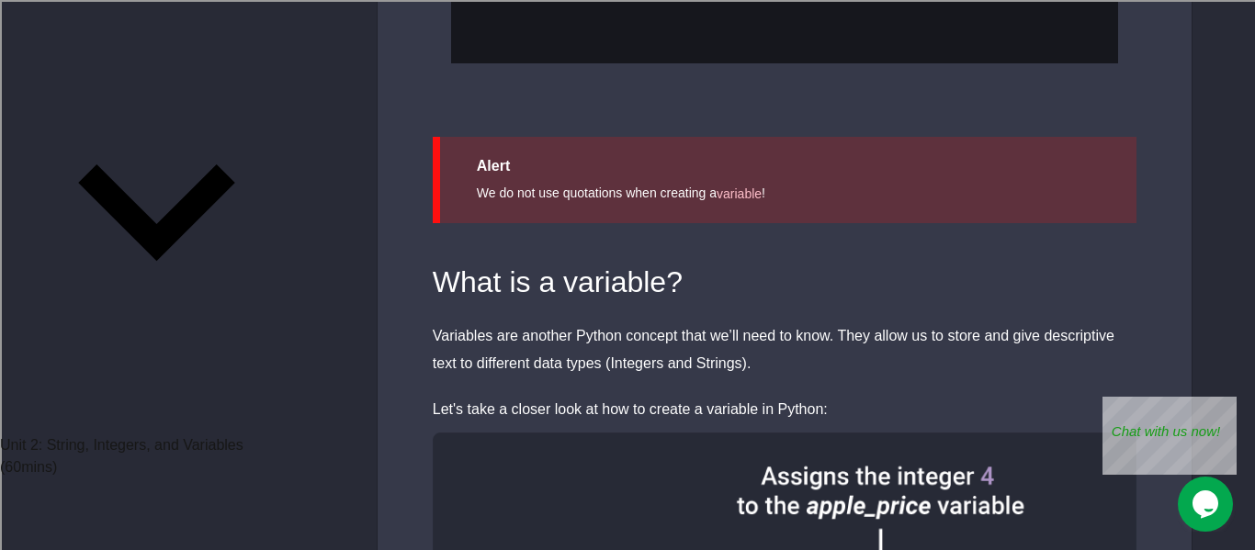
scroll to position [3615, 0]
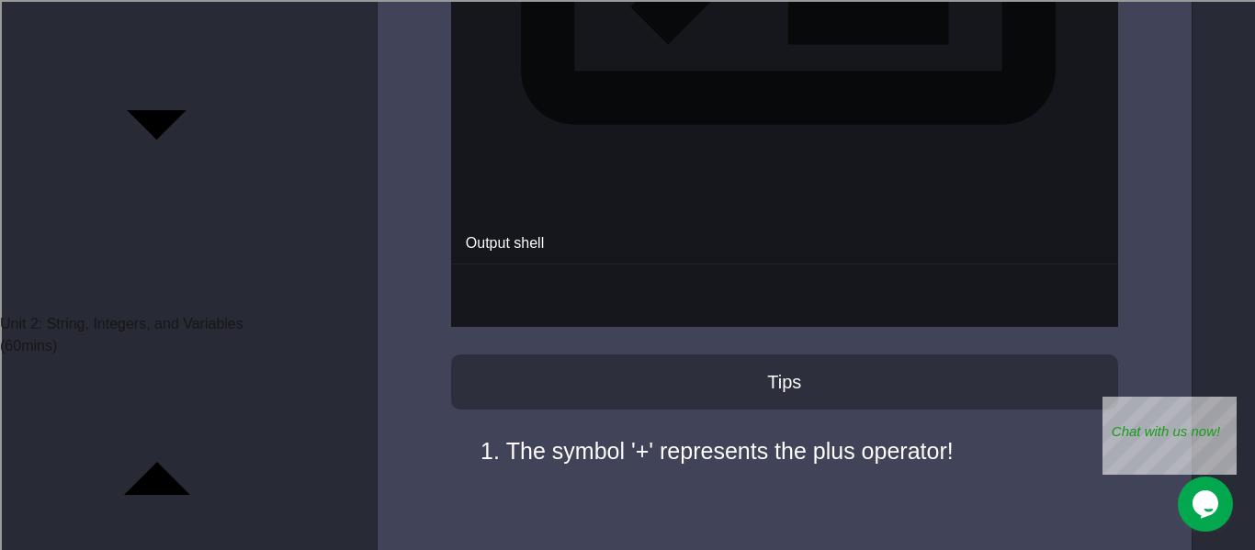
scroll to position [274, 0]
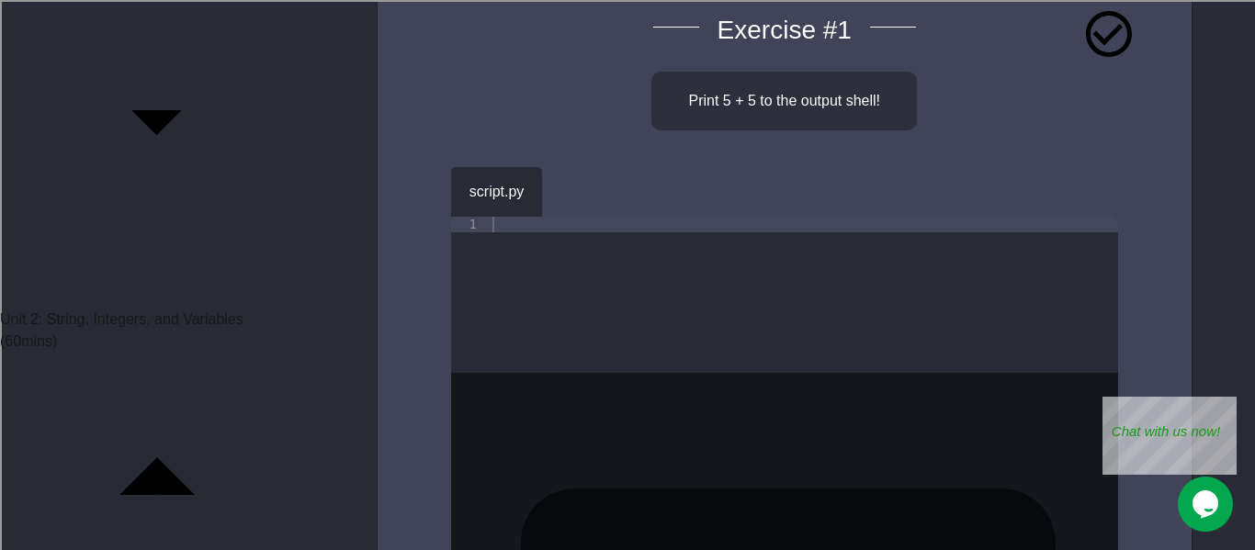
scroll to position [232, 0]
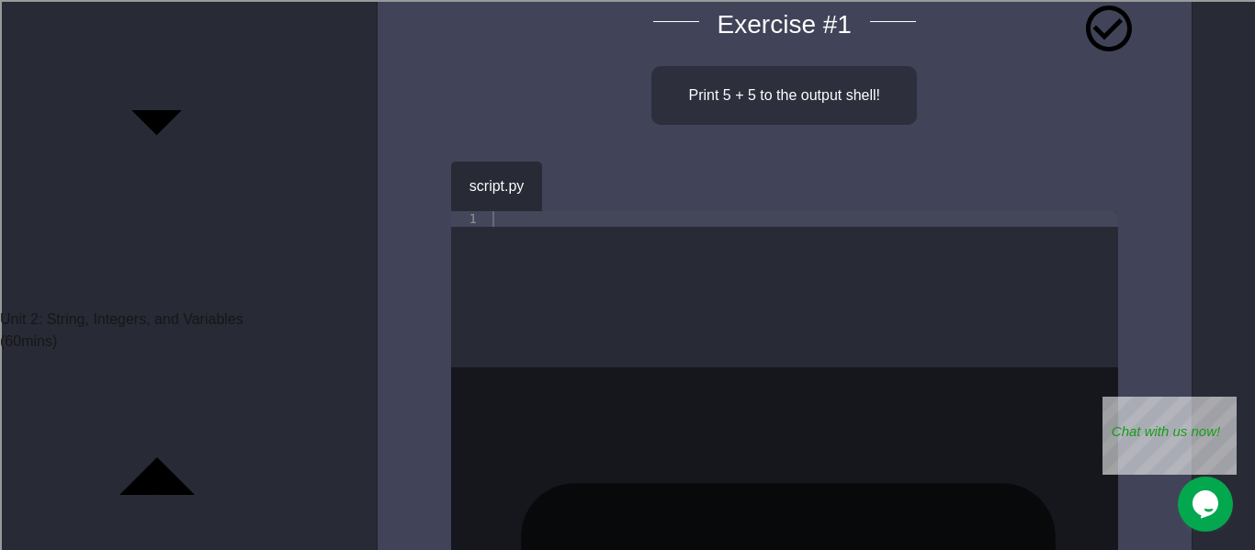
click at [503, 211] on div at bounding box center [803, 304] width 629 height 187
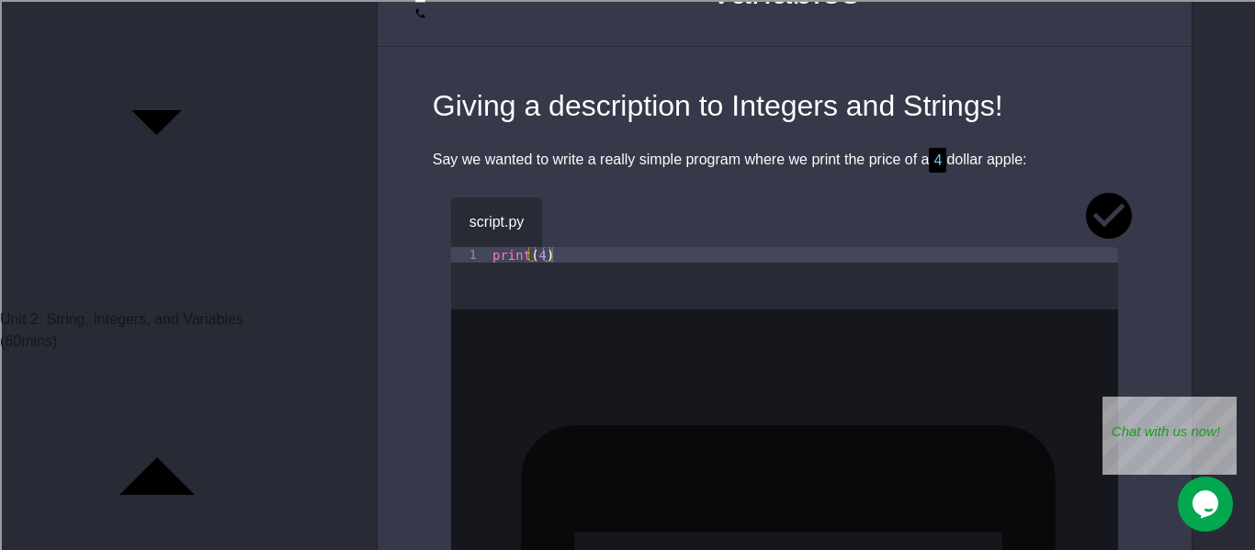
scroll to position [194, 0]
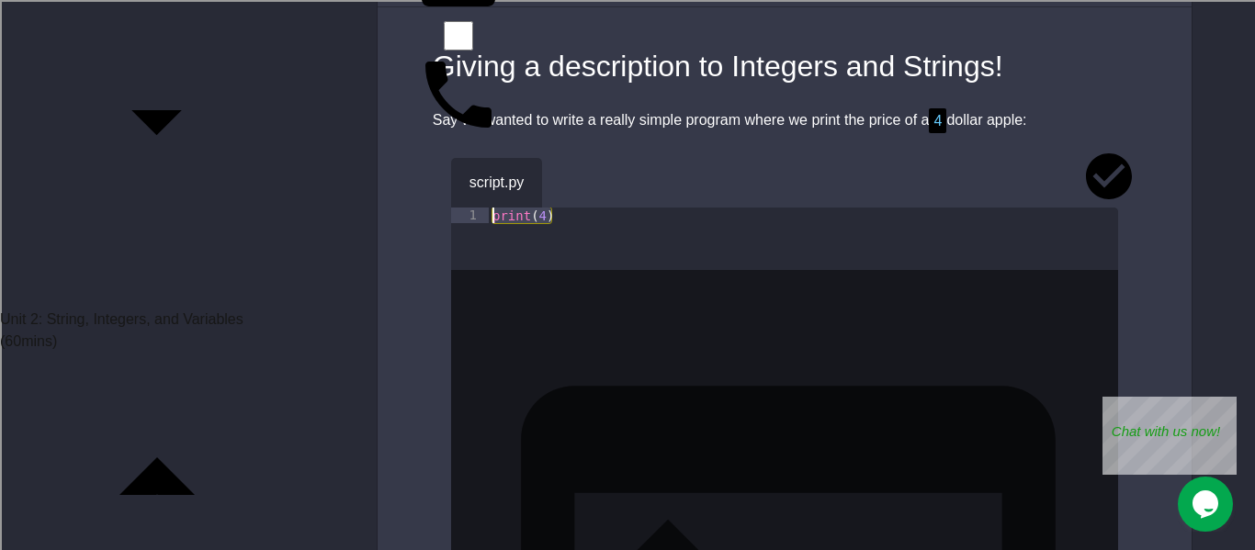
drag, startPoint x: 559, startPoint y: 203, endPoint x: 478, endPoint y: 204, distance: 81.8
click at [478, 208] on div "1 print ( 4 ) XXXXXXXXXXXXXXXXXXXXXXXXXXXXXXXXXXXXXXXXXXXXXXXXXXXXXXXXXXXXXXXXX…" at bounding box center [784, 239] width 667 height 62
type textarea "********"
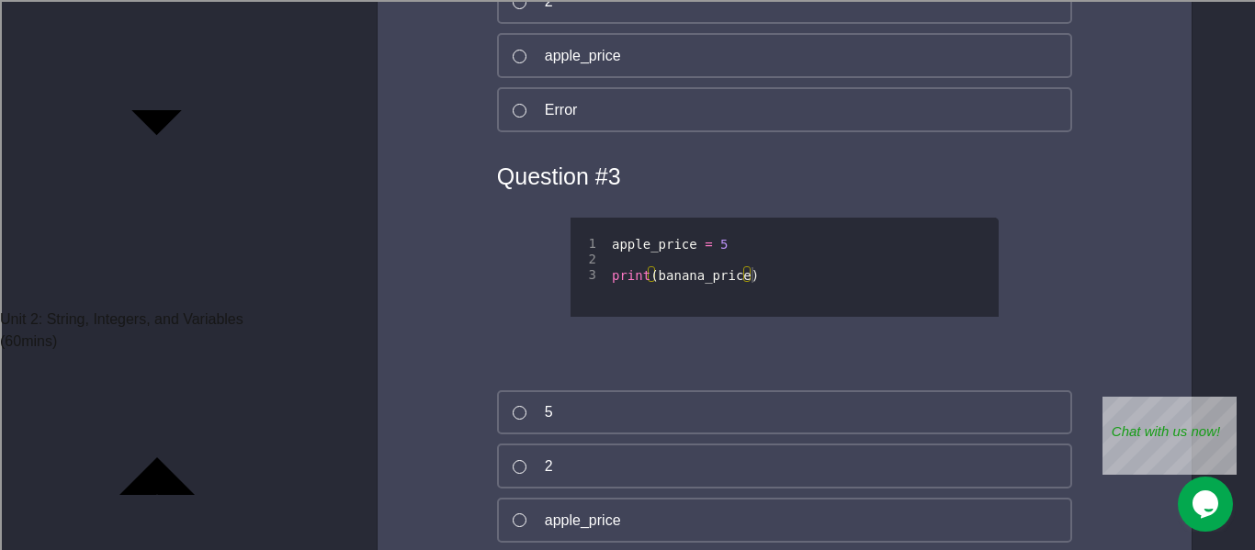
scroll to position [11295, 0]
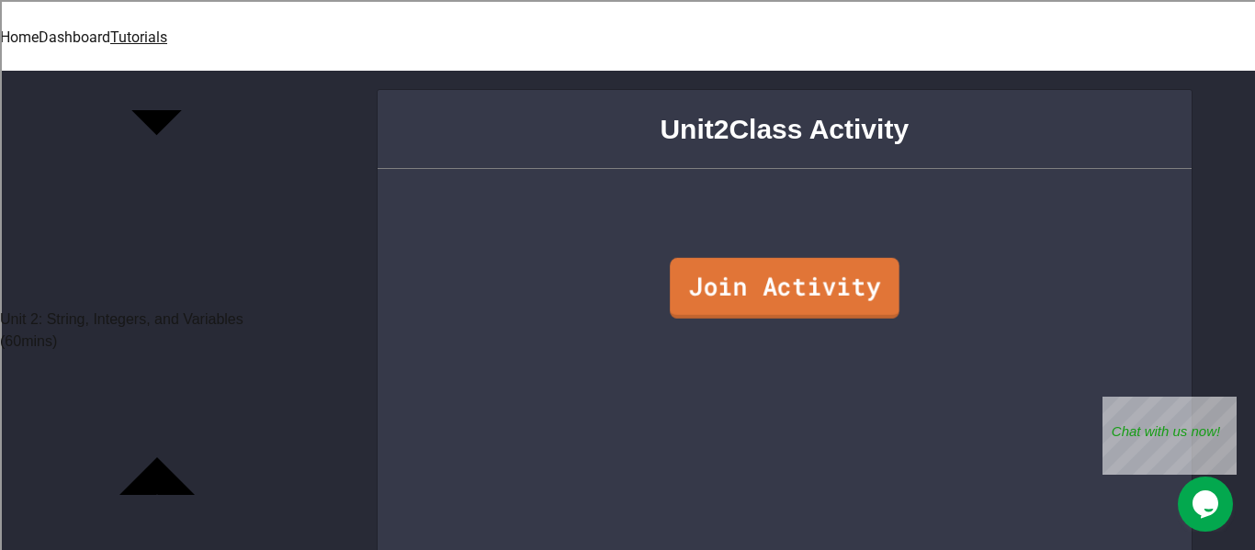
click at [681, 265] on link "Join Activity" at bounding box center [785, 288] width 230 height 61
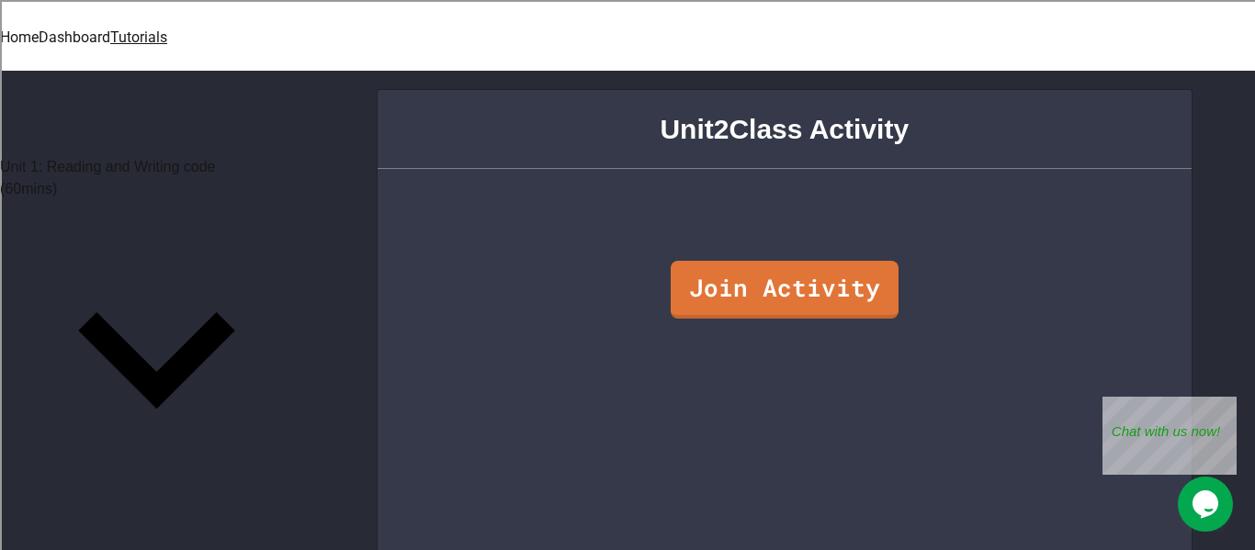
click at [266, 178] on p "( 60 mins)" at bounding box center [157, 189] width 314 height 22
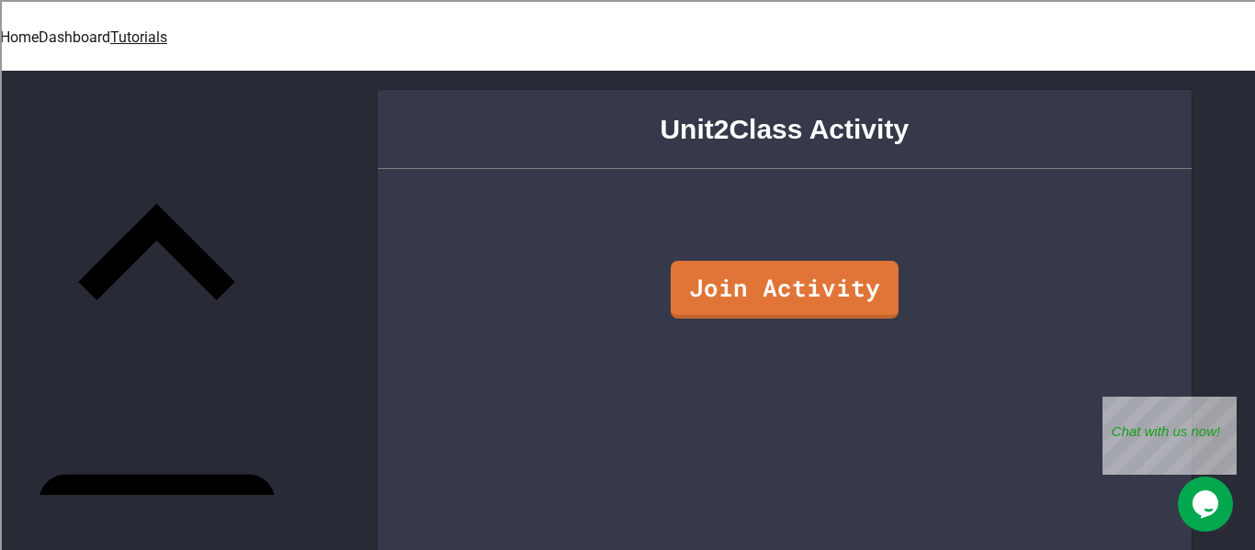
scroll to position [104, 0]
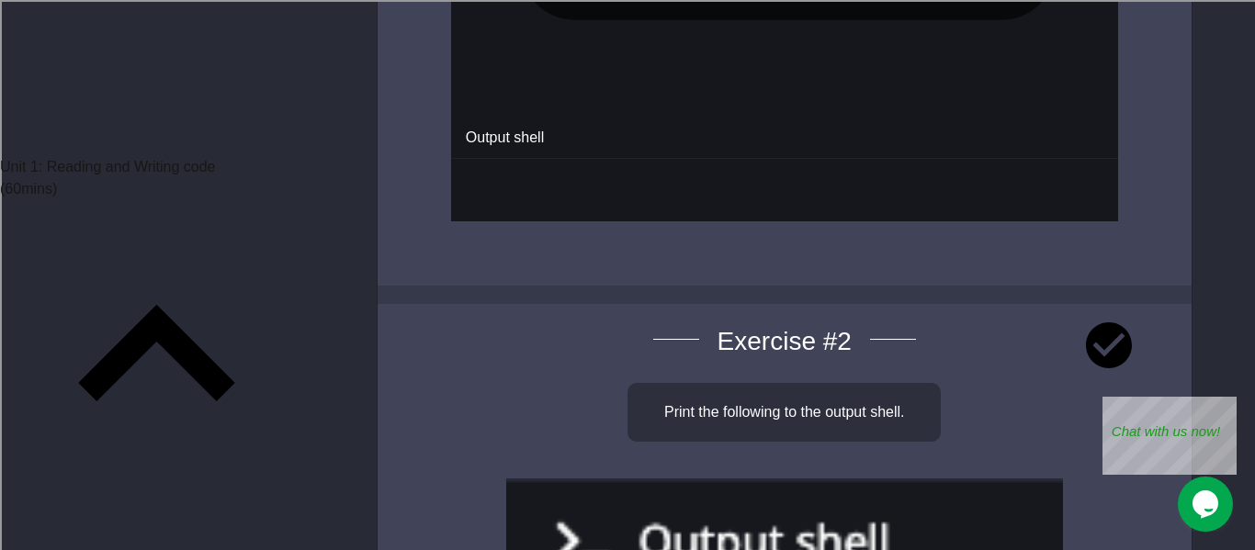
click at [233, 178] on p "( 60 mins)" at bounding box center [157, 189] width 314 height 22
